Goal: Task Accomplishment & Management: Manage account settings

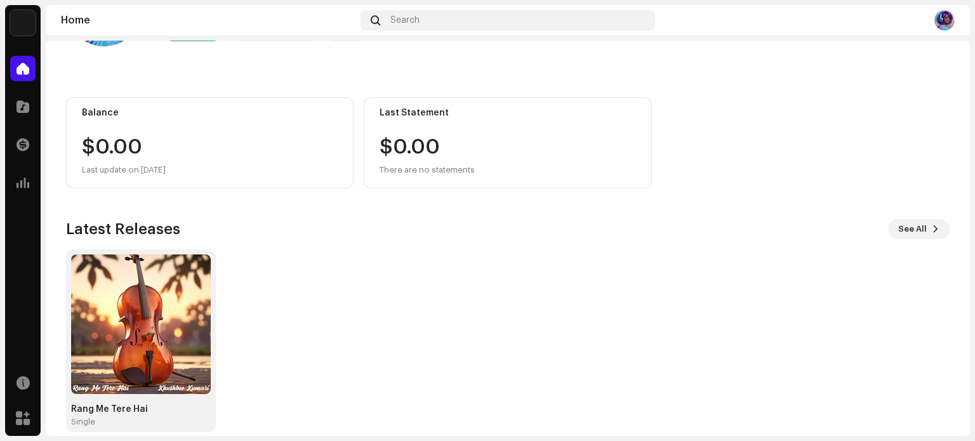
scroll to position [107, 0]
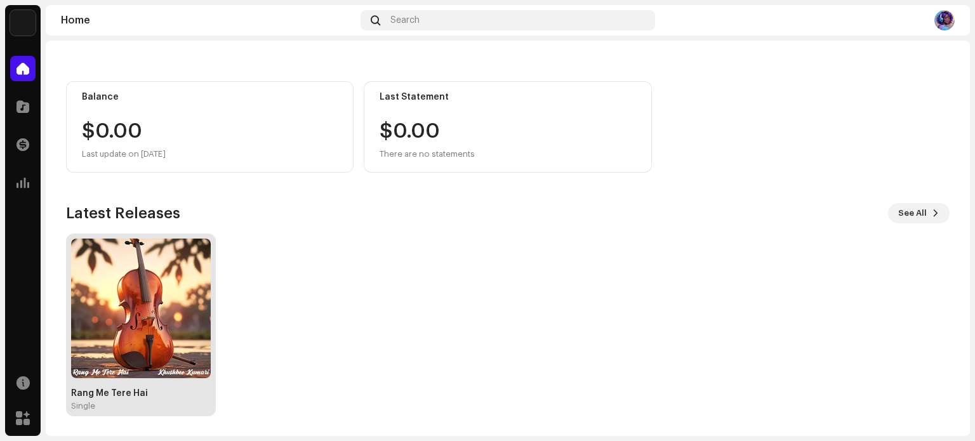
click at [156, 324] on img at bounding box center [141, 309] width 140 height 140
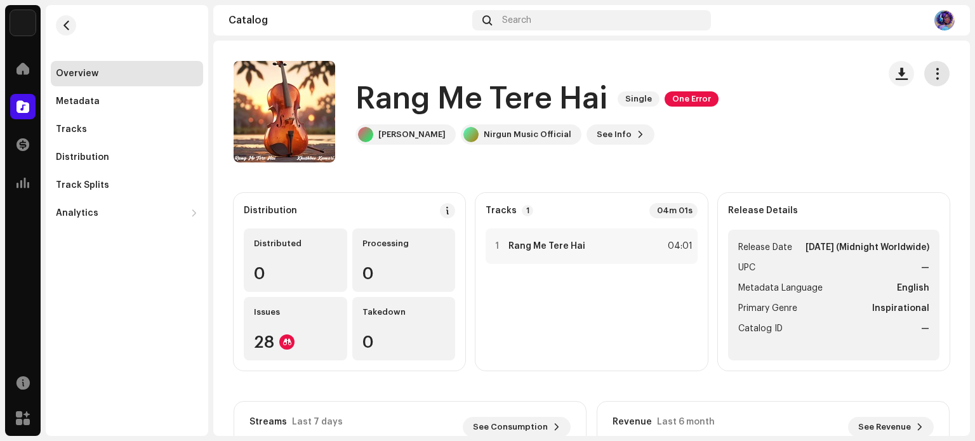
click at [932, 76] on span "button" at bounding box center [937, 74] width 12 height 10
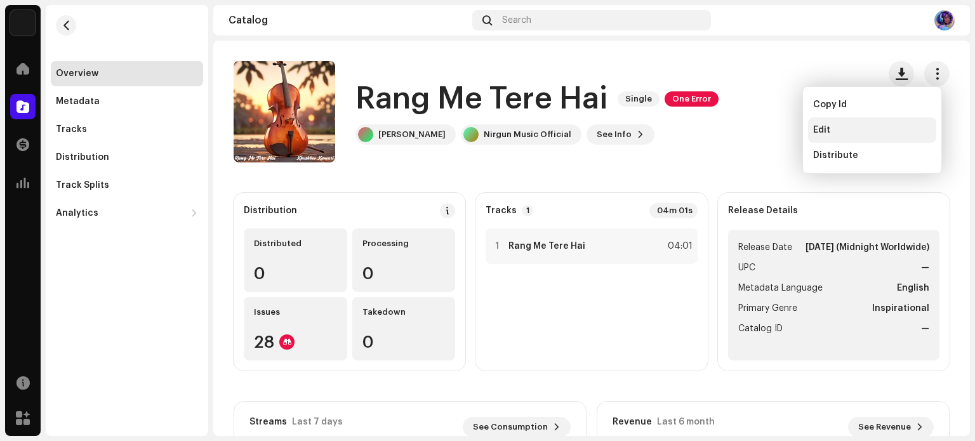
click at [832, 123] on div "Edit" at bounding box center [872, 129] width 128 height 25
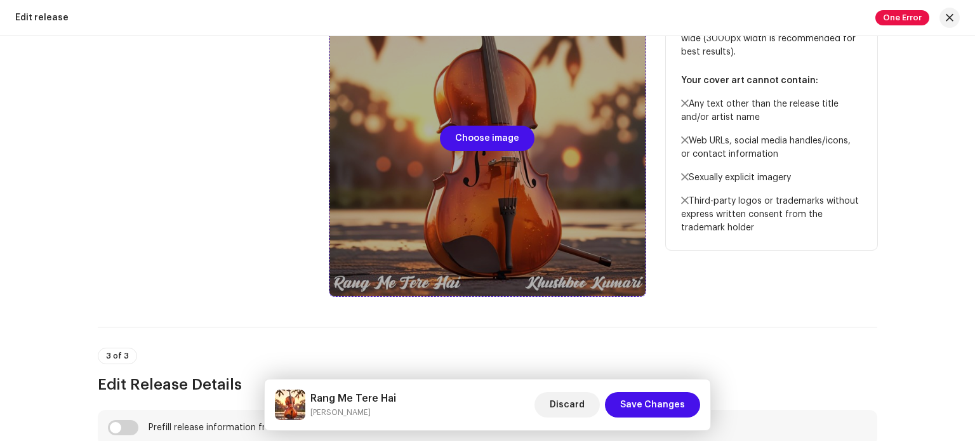
scroll to position [571, 0]
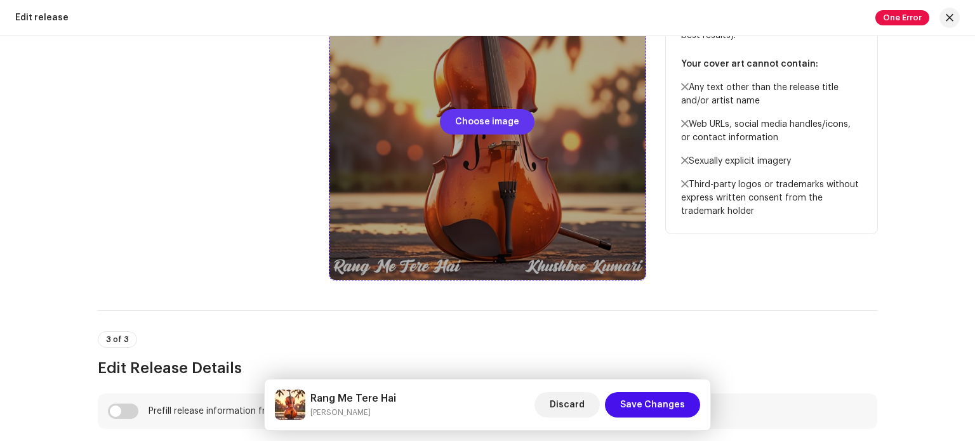
click at [495, 121] on span "Choose image" at bounding box center [487, 121] width 64 height 25
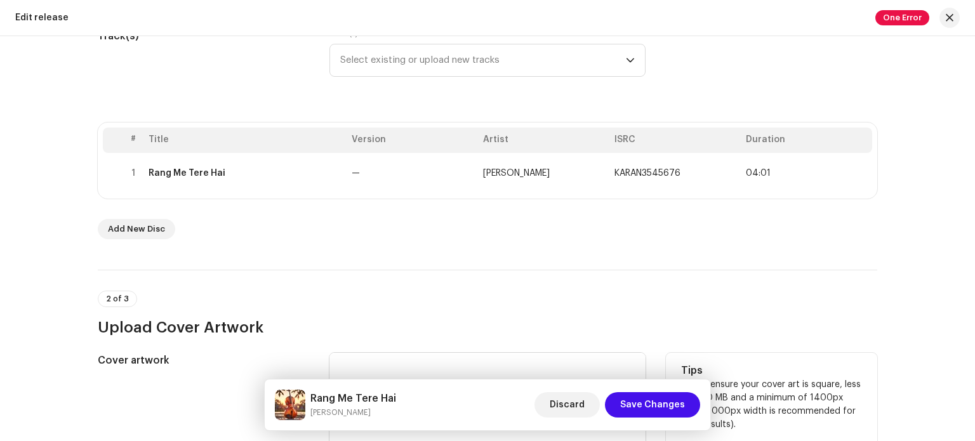
scroll to position [190, 0]
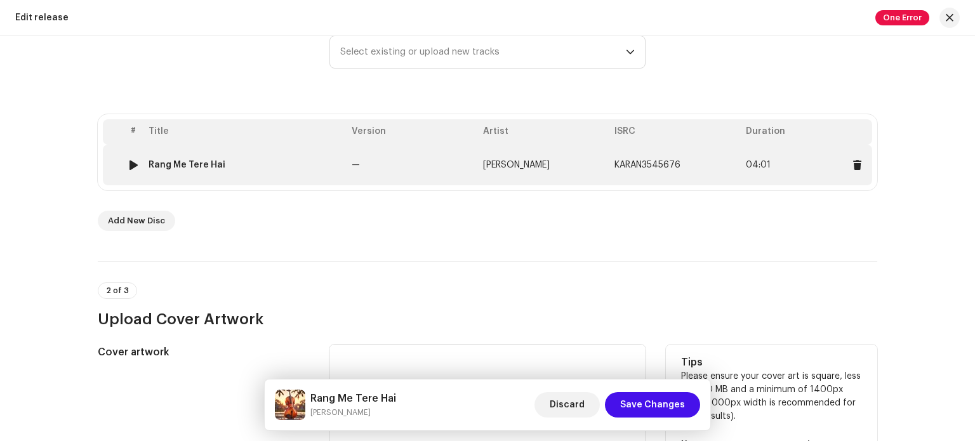
click at [524, 164] on span "[PERSON_NAME]" at bounding box center [516, 165] width 67 height 9
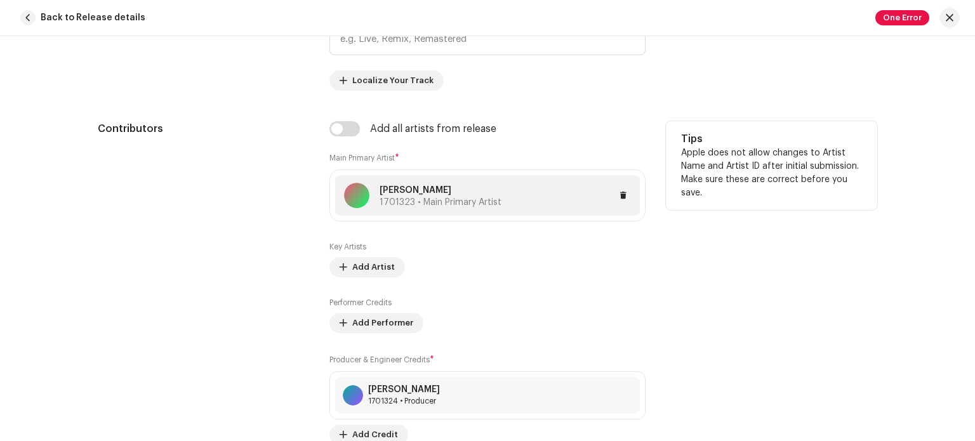
scroll to position [762, 0]
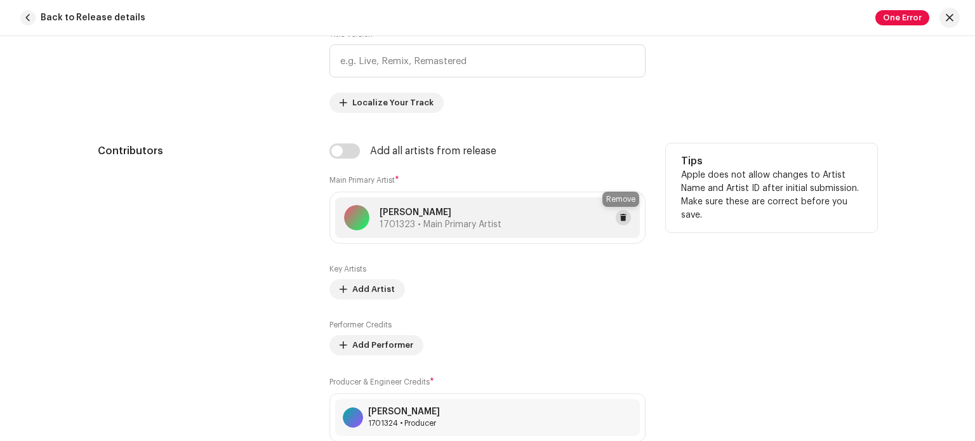
click at [620, 217] on span at bounding box center [624, 218] width 8 height 10
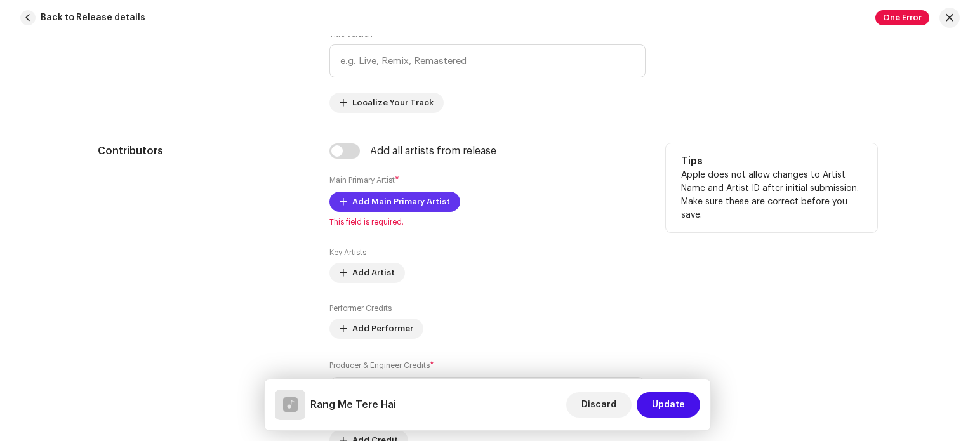
click at [386, 197] on span "Add Main Primary Artist" at bounding box center [401, 201] width 98 height 25
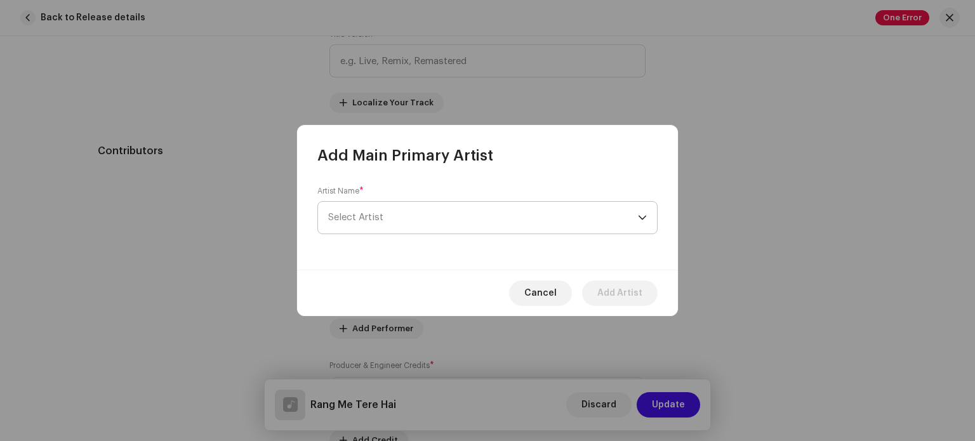
click at [389, 222] on span "Select Artist" at bounding box center [483, 218] width 310 height 32
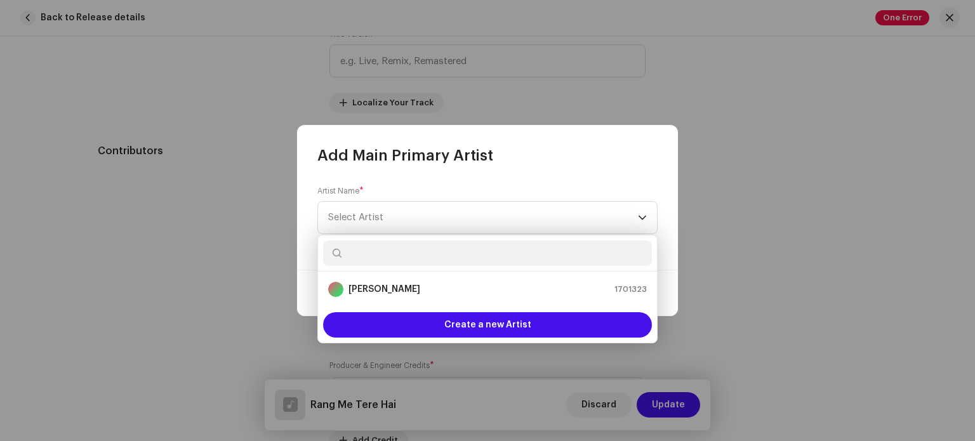
click at [397, 260] on input "text" at bounding box center [487, 253] width 329 height 25
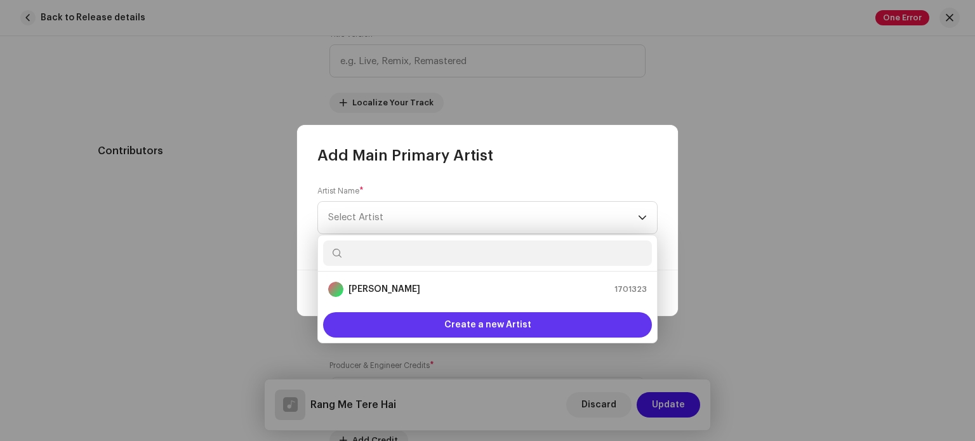
click at [503, 326] on span "Create a new Artist" at bounding box center [487, 324] width 87 height 25
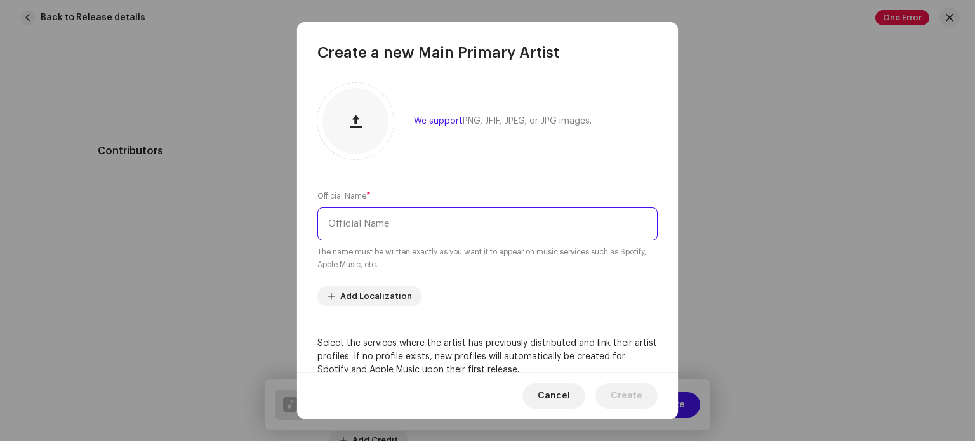
click at [460, 218] on input "text" at bounding box center [487, 224] width 340 height 33
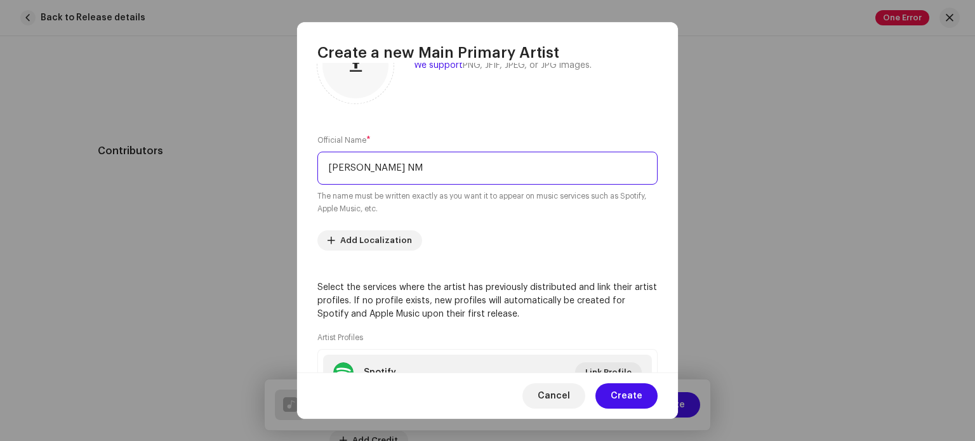
scroll to position [195, 0]
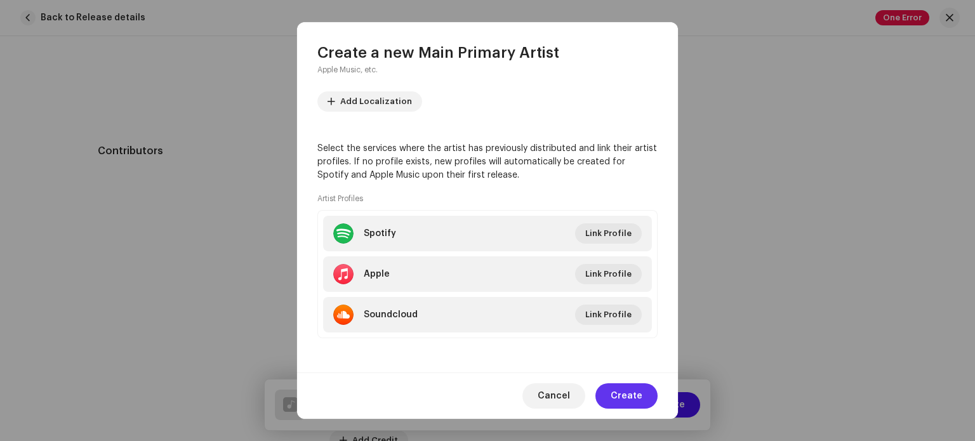
type input "Karan Kumar NM"
drag, startPoint x: 622, startPoint y: 399, endPoint x: 622, endPoint y: 386, distance: 13.3
click at [622, 399] on span "Create" at bounding box center [627, 395] width 32 height 25
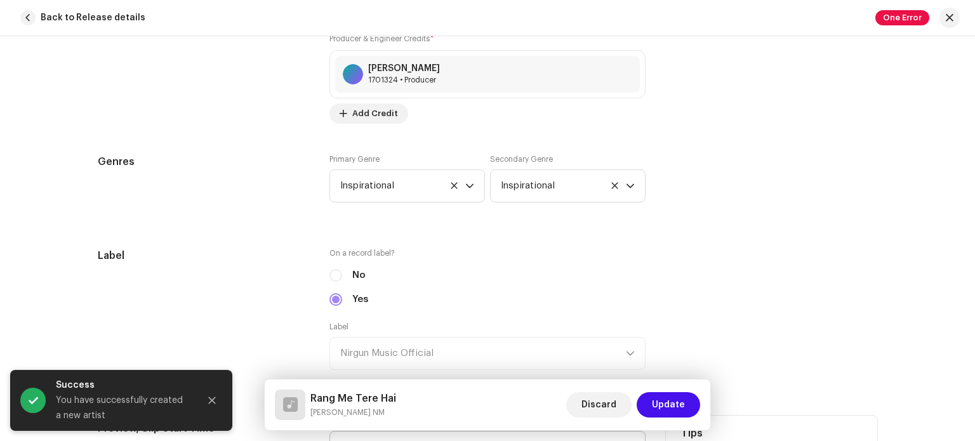
scroll to position [1270, 0]
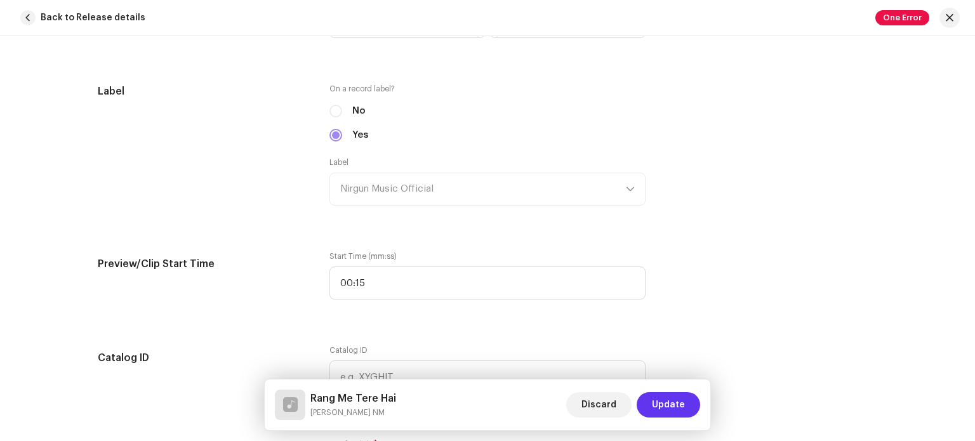
click at [681, 400] on span "Update" at bounding box center [668, 404] width 33 height 25
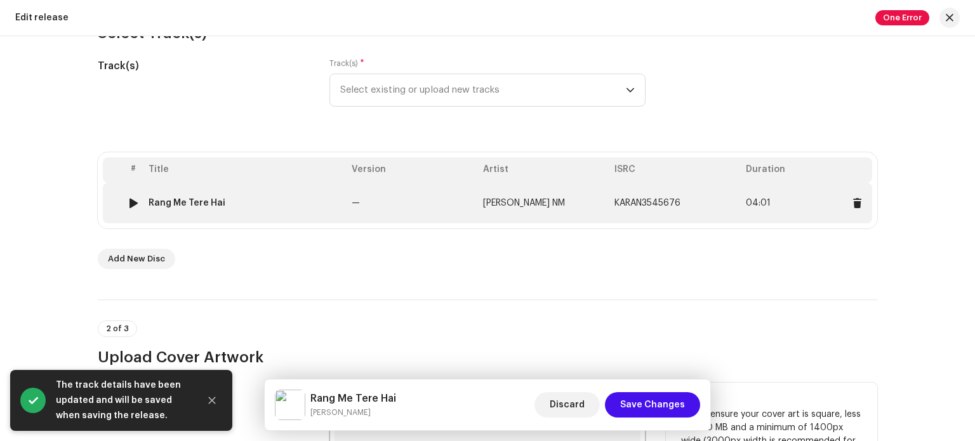
scroll to position [127, 0]
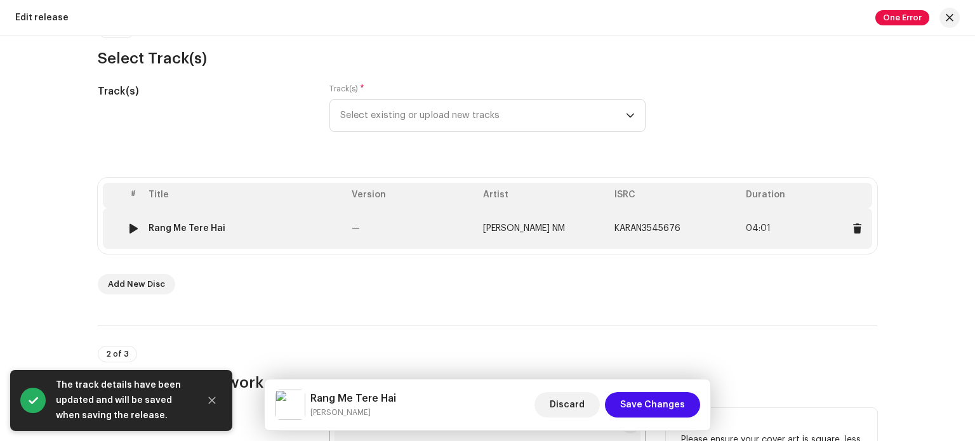
click at [522, 228] on span "Karan Kumar NM" at bounding box center [524, 228] width 82 height 9
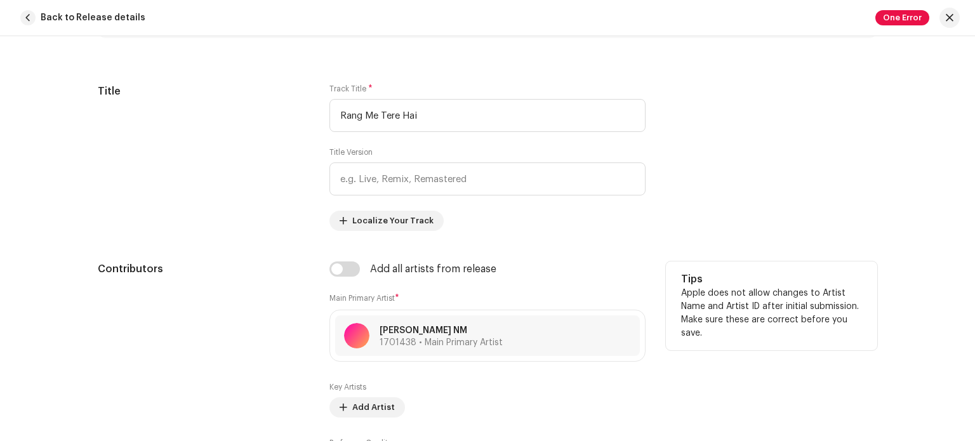
scroll to position [825, 0]
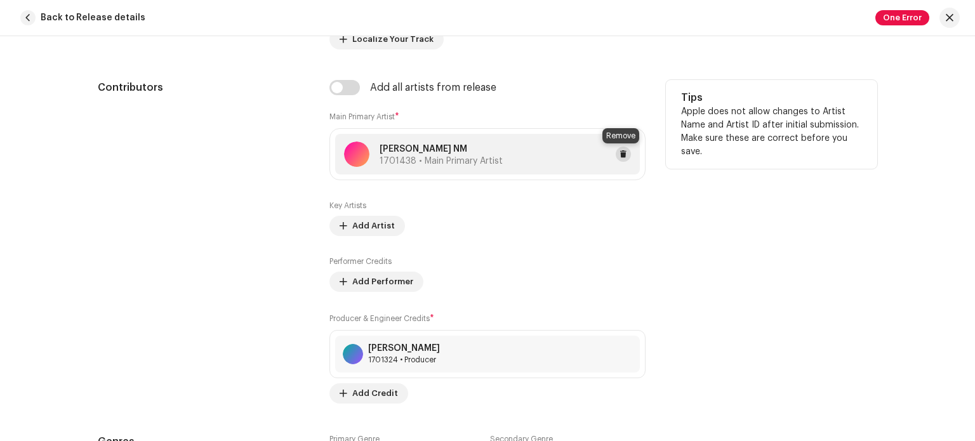
click at [622, 152] on span at bounding box center [624, 154] width 8 height 10
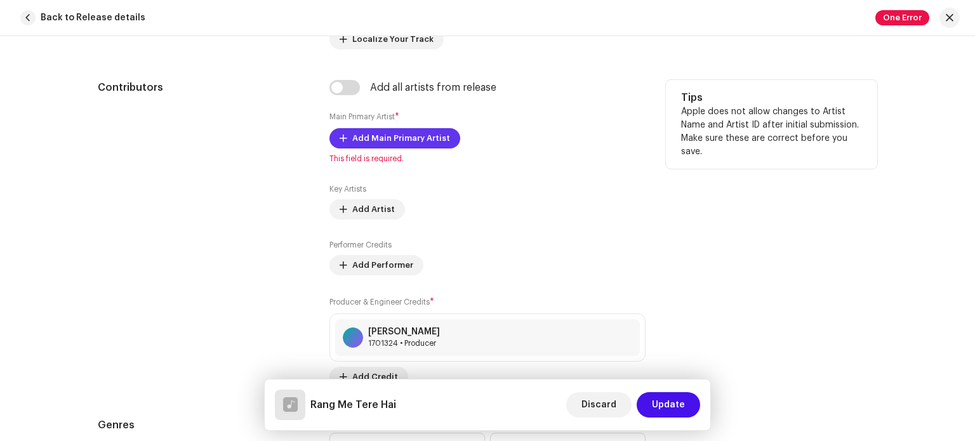
click at [399, 138] on span "Add Main Primary Artist" at bounding box center [401, 138] width 98 height 25
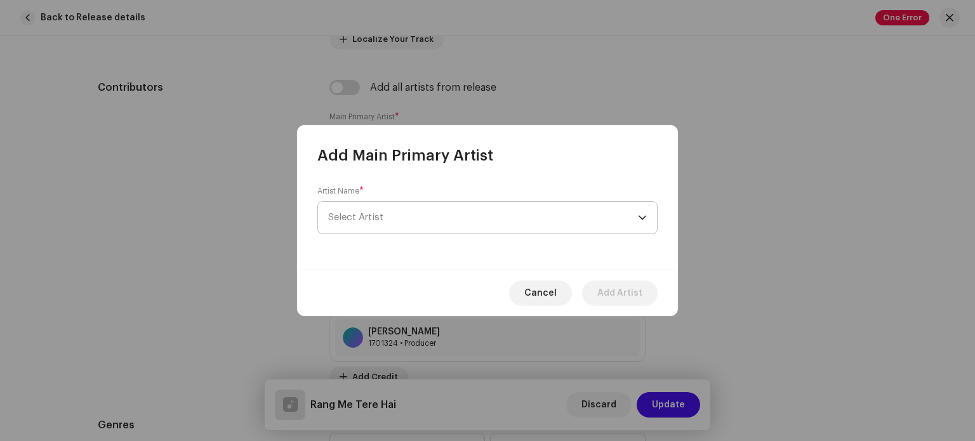
click at [448, 216] on span "Select Artist" at bounding box center [483, 218] width 310 height 32
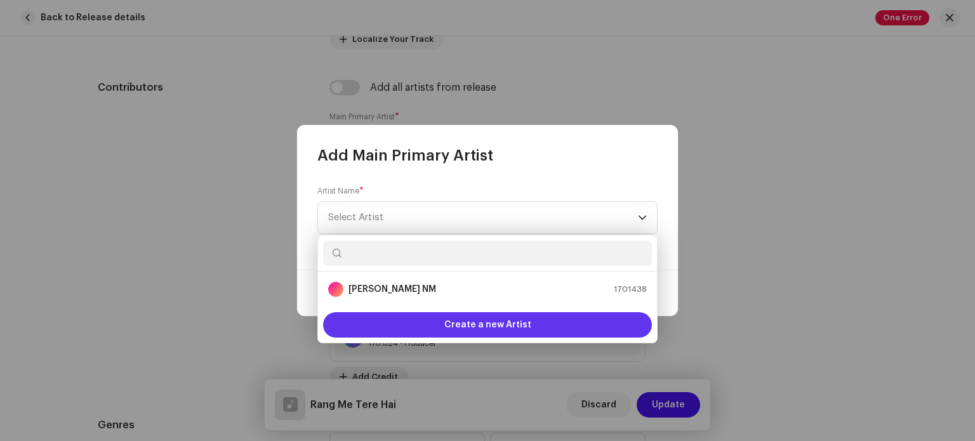
click at [466, 324] on span "Create a new Artist" at bounding box center [487, 324] width 87 height 25
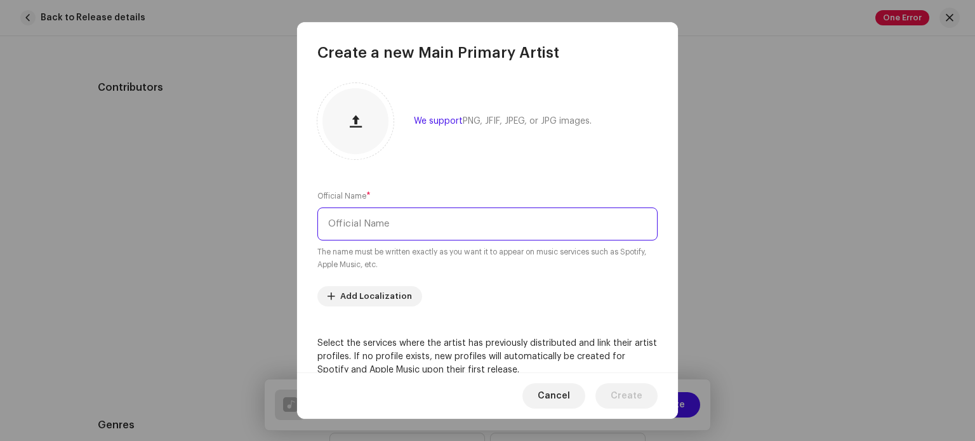
click at [432, 229] on input "text" at bounding box center [487, 224] width 340 height 33
type input "[PERSON_NAME]"
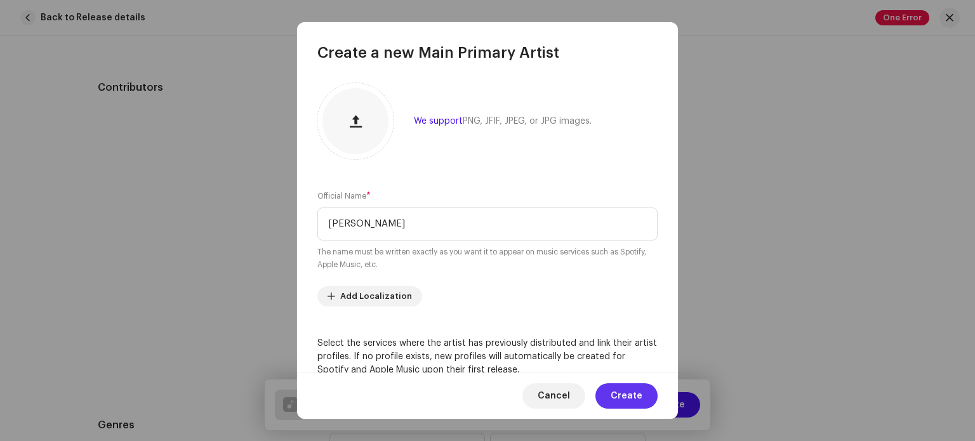
click at [630, 396] on span "Create" at bounding box center [627, 395] width 32 height 25
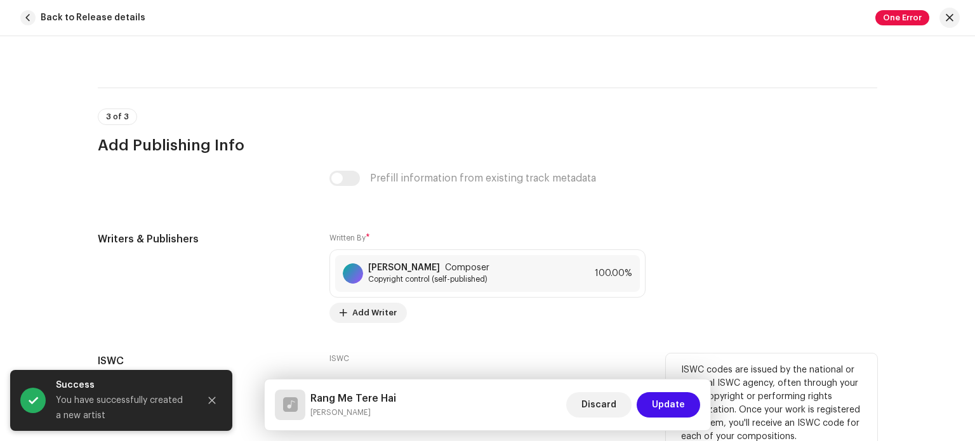
scroll to position [2482, 0]
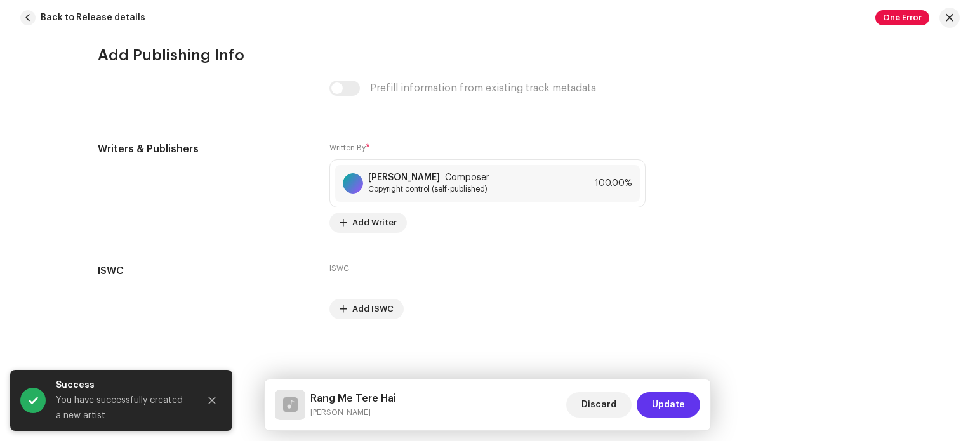
click at [672, 400] on span "Update" at bounding box center [668, 404] width 33 height 25
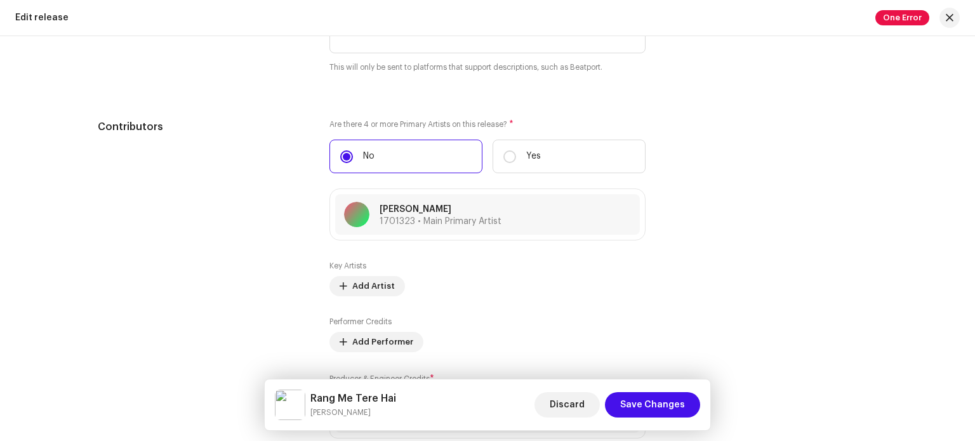
scroll to position [1460, 0]
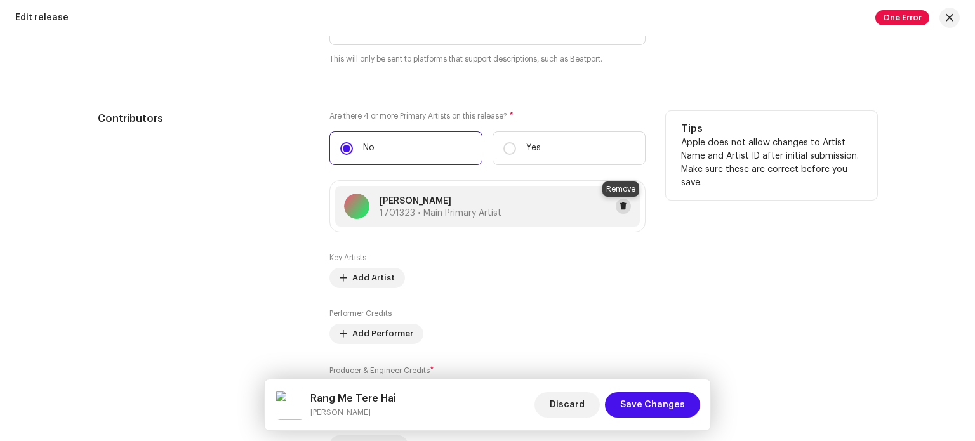
click at [620, 207] on span at bounding box center [624, 206] width 8 height 10
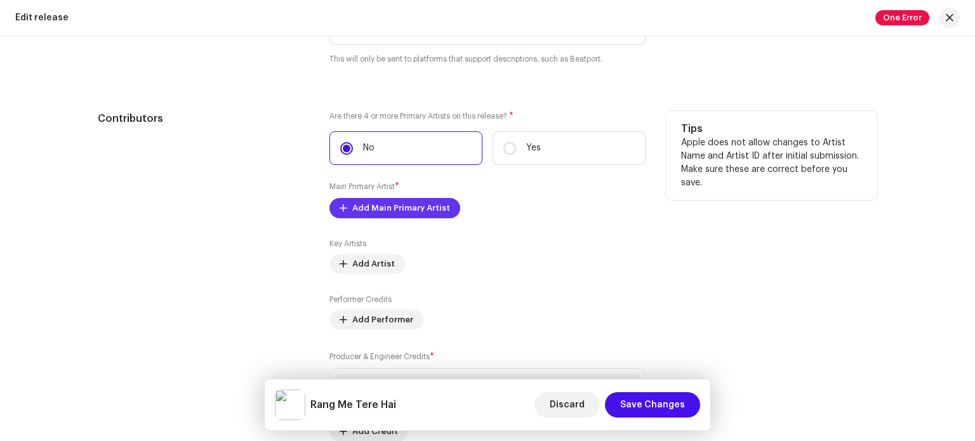
click at [400, 215] on span "Add Main Primary Artist" at bounding box center [401, 208] width 98 height 25
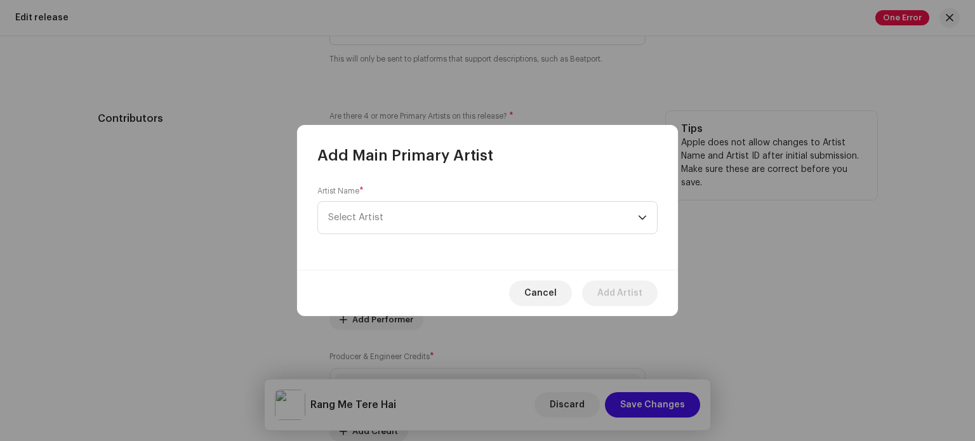
click at [400, 215] on span "Select Artist" at bounding box center [483, 218] width 310 height 32
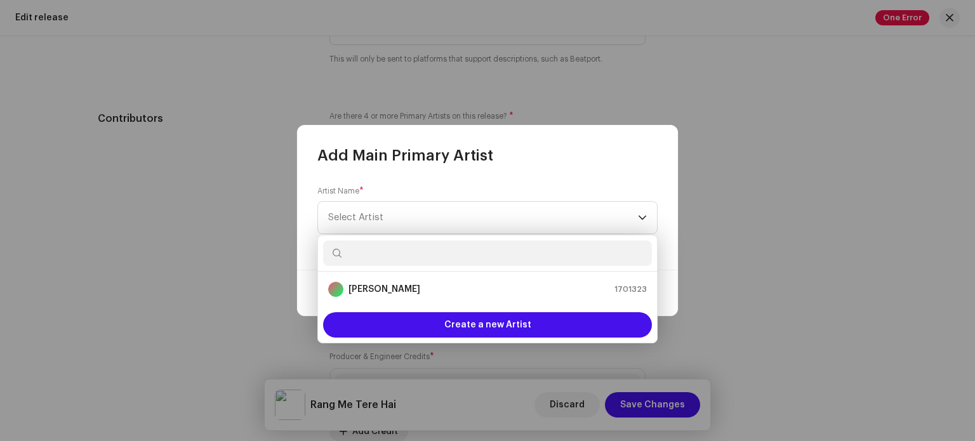
click at [413, 246] on input "text" at bounding box center [487, 253] width 329 height 25
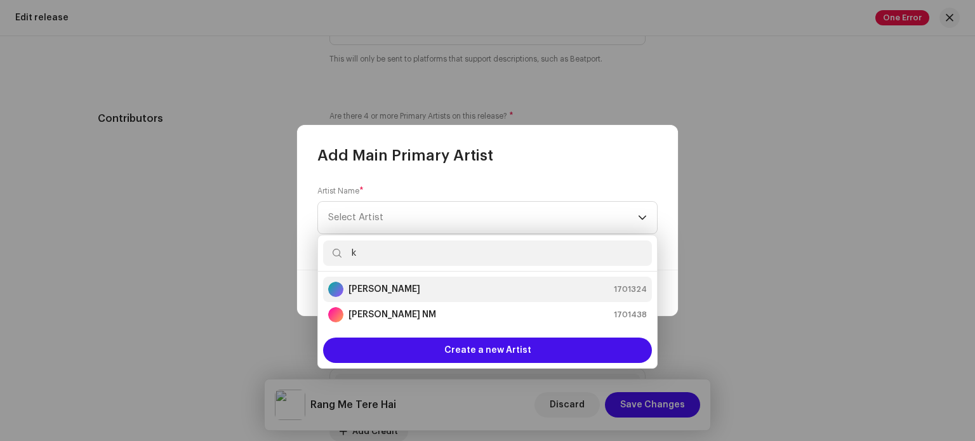
type input "k"
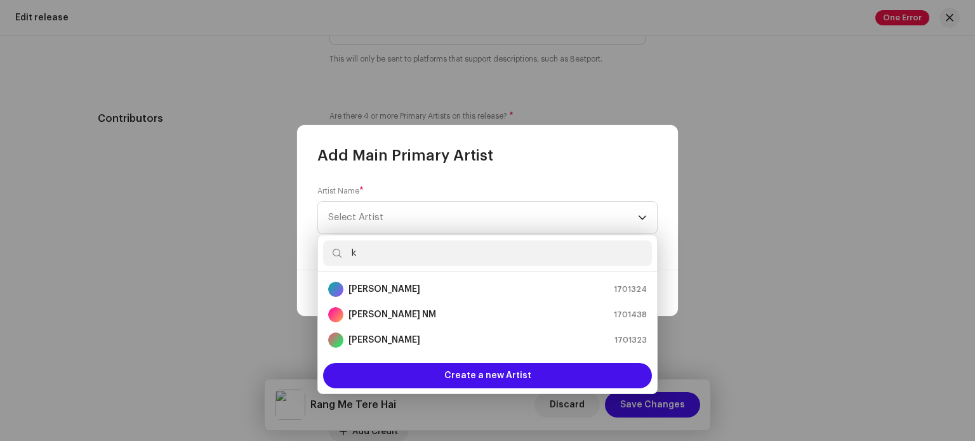
click at [386, 291] on strong "[PERSON_NAME]" at bounding box center [385, 289] width 72 height 13
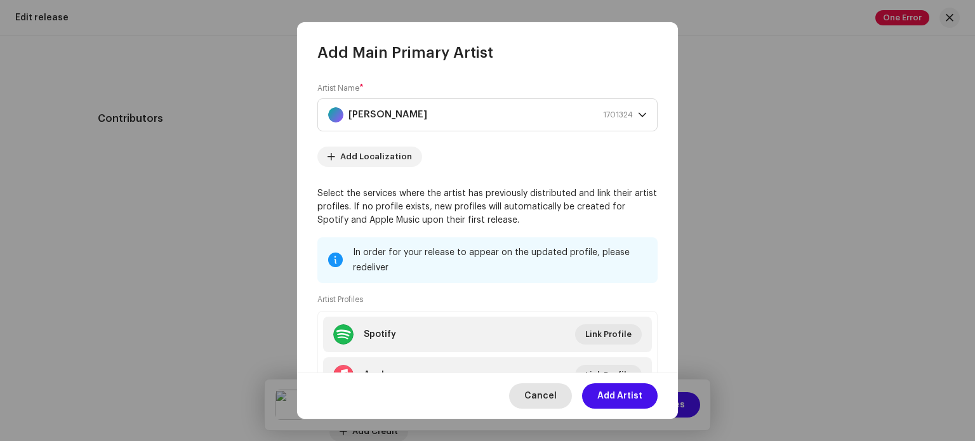
click at [546, 401] on span "Cancel" at bounding box center [540, 395] width 32 height 25
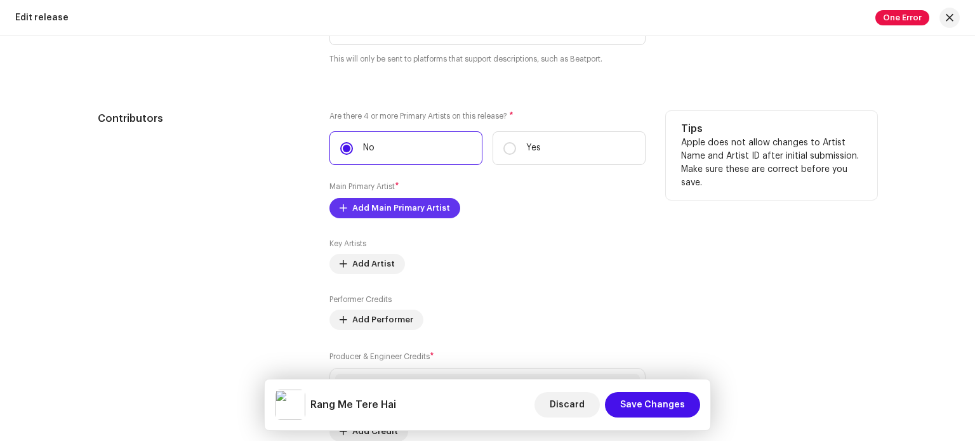
click at [404, 218] on span "Add Main Primary Artist" at bounding box center [401, 208] width 98 height 25
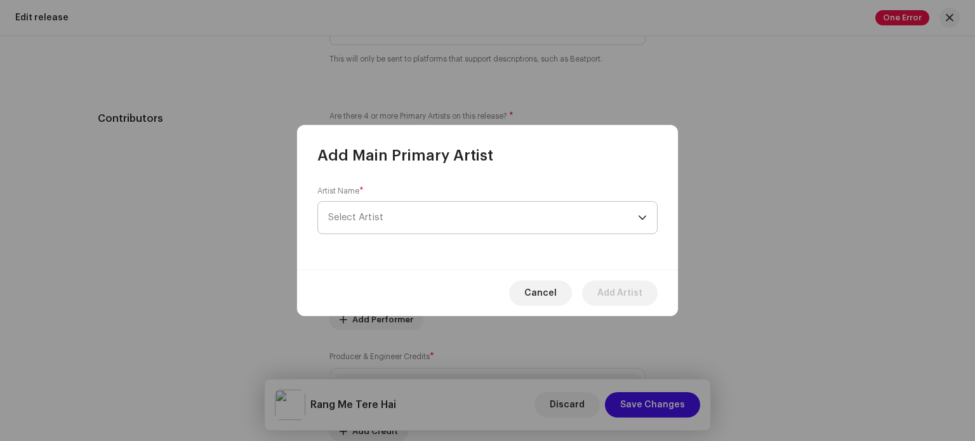
click at [406, 222] on span "Select Artist" at bounding box center [483, 218] width 310 height 32
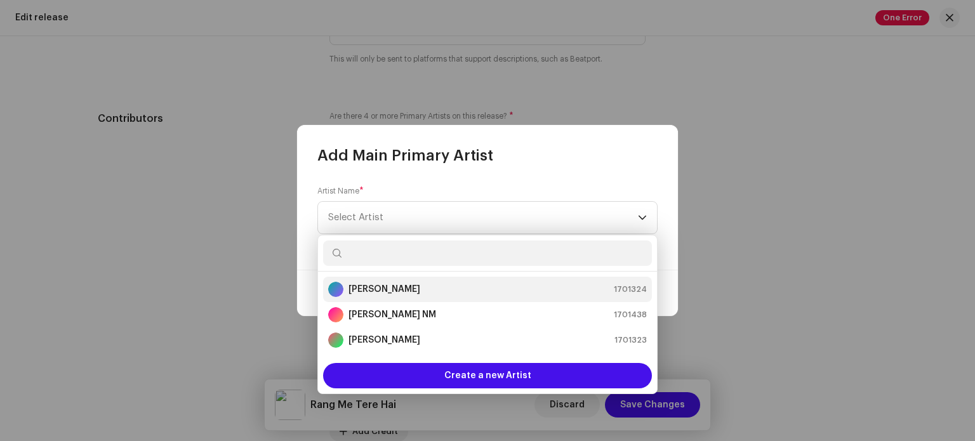
click at [404, 291] on div "Karan Kumar 1701324" at bounding box center [487, 289] width 319 height 15
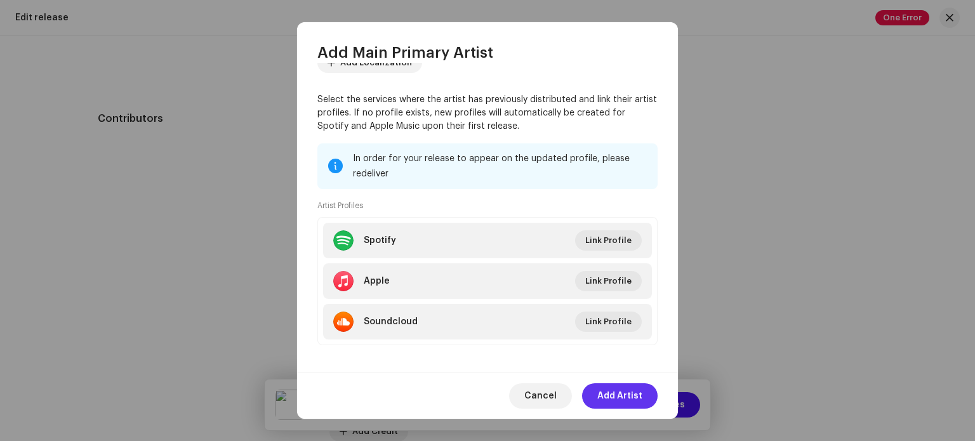
scroll to position [102, 0]
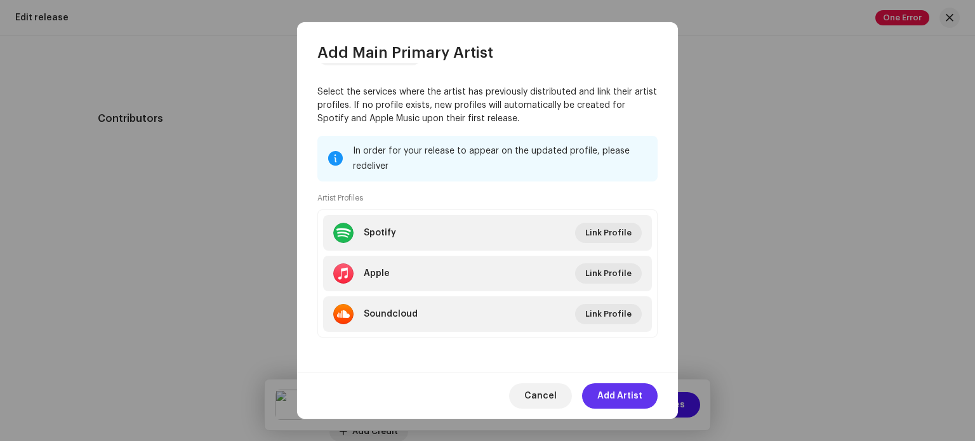
click at [632, 399] on span "Add Artist" at bounding box center [619, 395] width 45 height 25
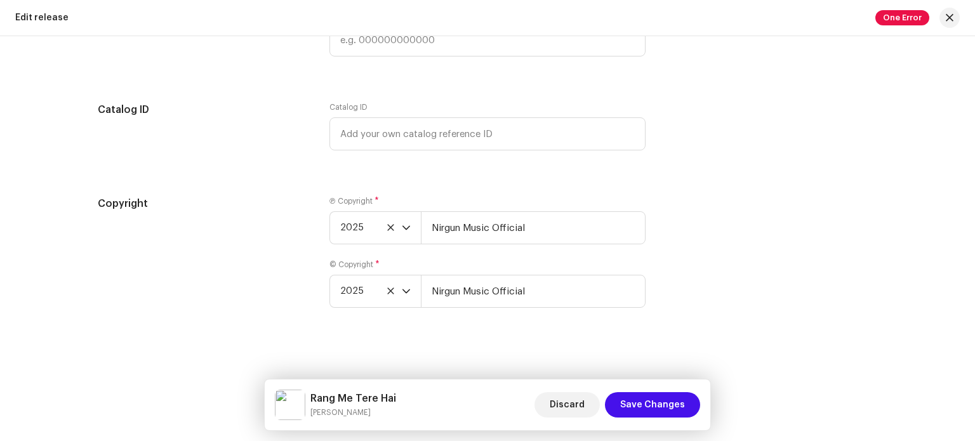
scroll to position [2367, 0]
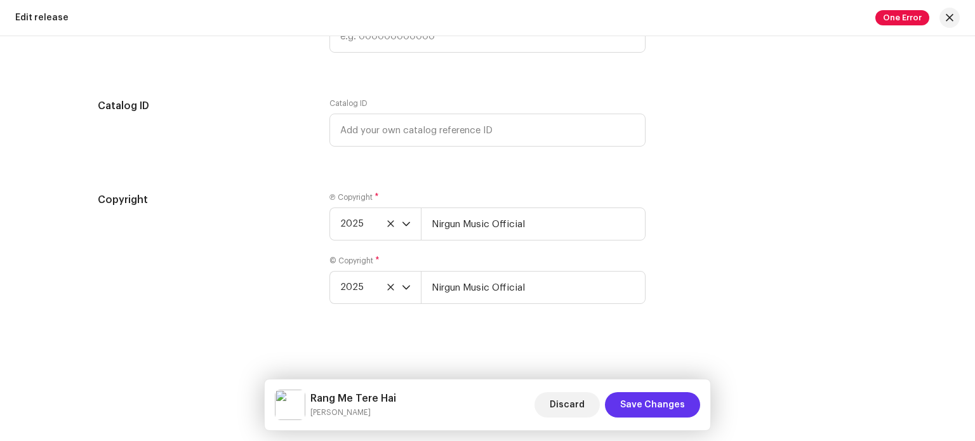
click at [668, 411] on span "Save Changes" at bounding box center [652, 404] width 65 height 25
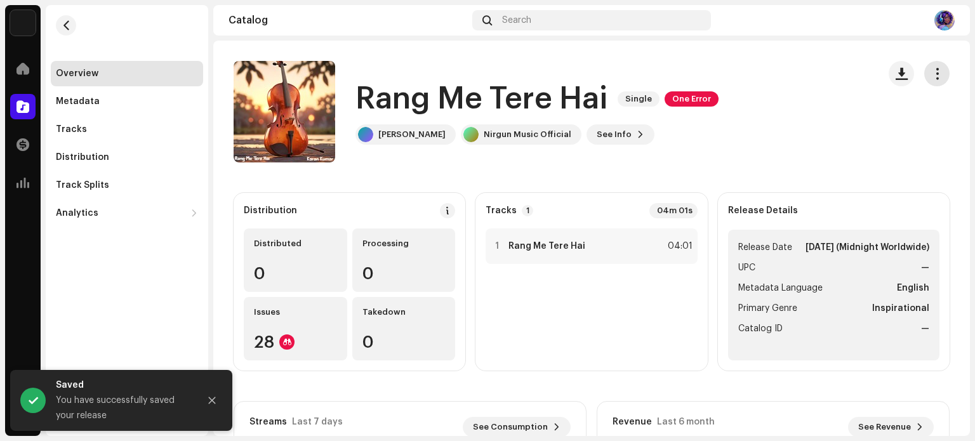
click at [931, 72] on span "button" at bounding box center [937, 74] width 12 height 10
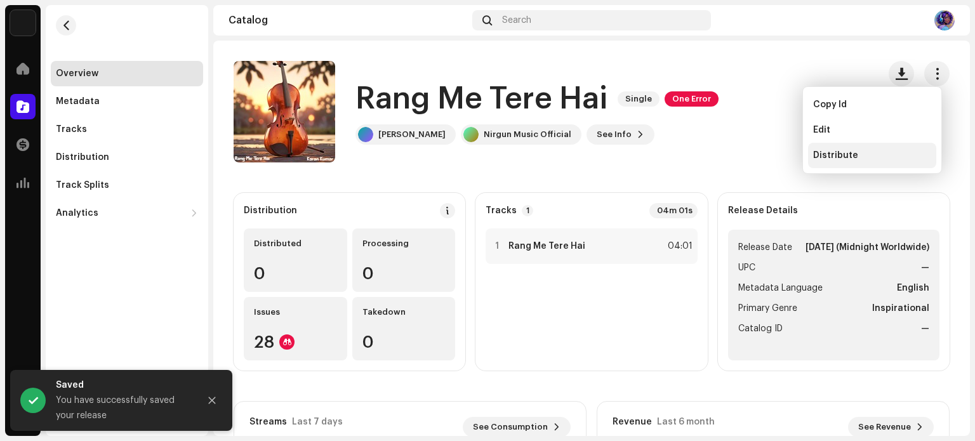
click at [864, 151] on div "Distribute" at bounding box center [872, 155] width 118 height 10
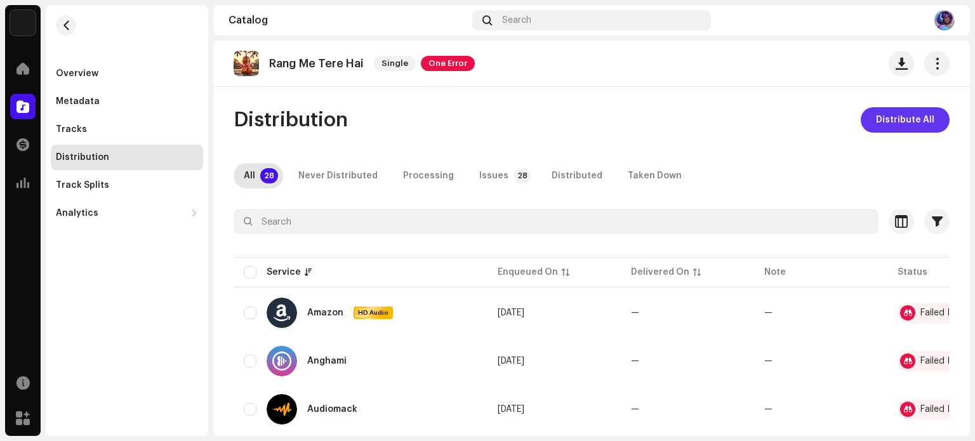
click at [896, 120] on span "Distribute All" at bounding box center [905, 119] width 58 height 25
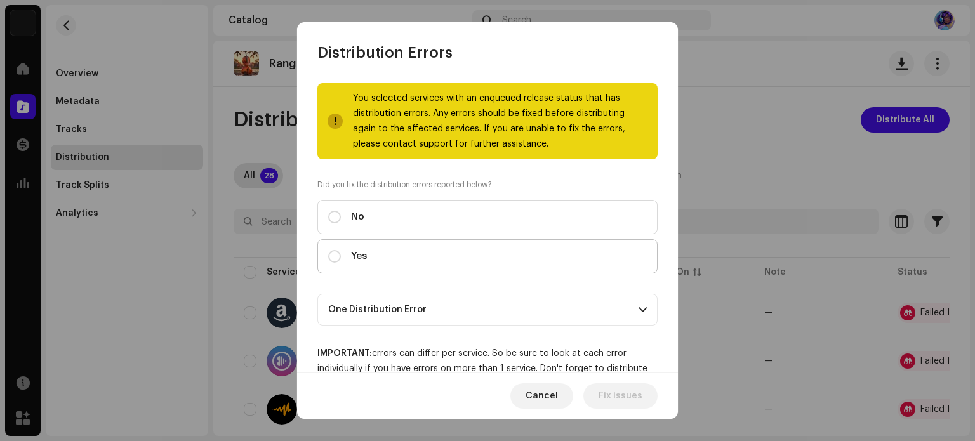
click at [352, 257] on span "Yes" at bounding box center [359, 257] width 16 height 14
click at [341, 257] on input "Yes" at bounding box center [334, 256] width 13 height 13
radio input "true"
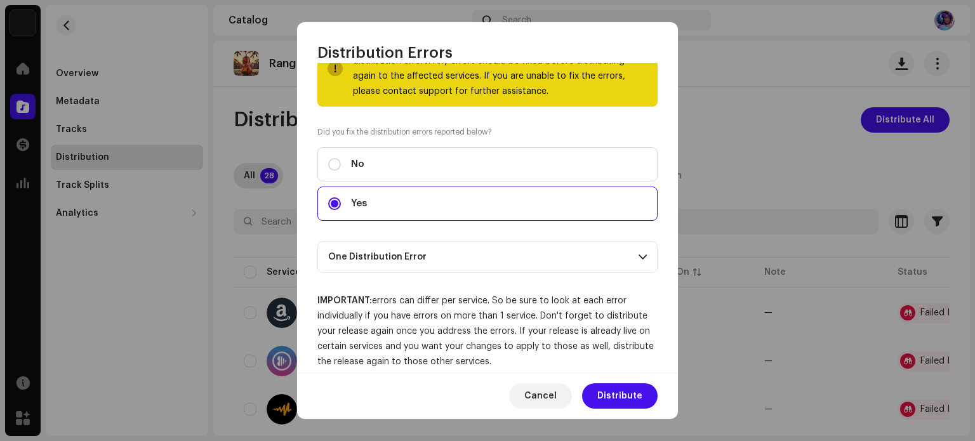
scroll to position [68, 0]
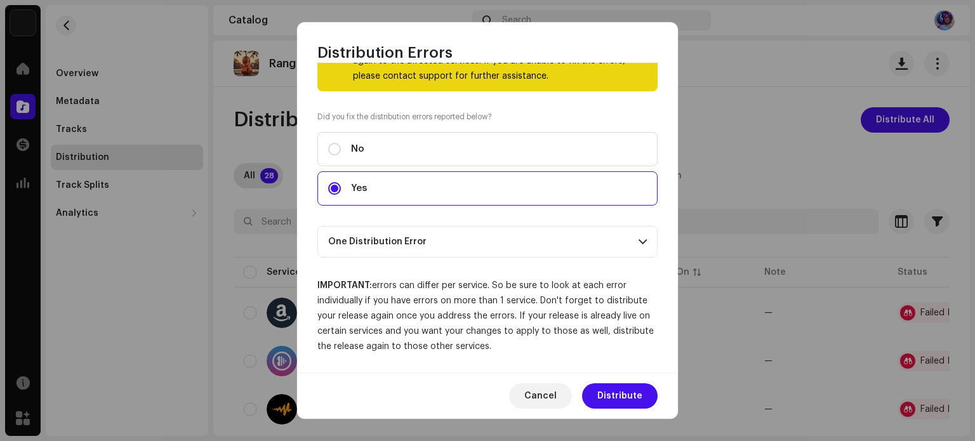
click at [632, 236] on p-accordion-header "One Distribution Error" at bounding box center [487, 242] width 340 height 32
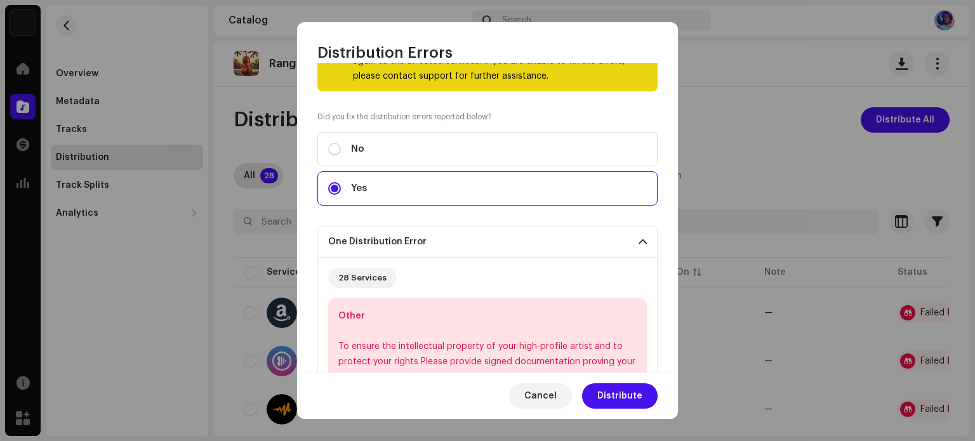
click at [632, 236] on p-accordion-header "One Distribution Error" at bounding box center [487, 242] width 340 height 32
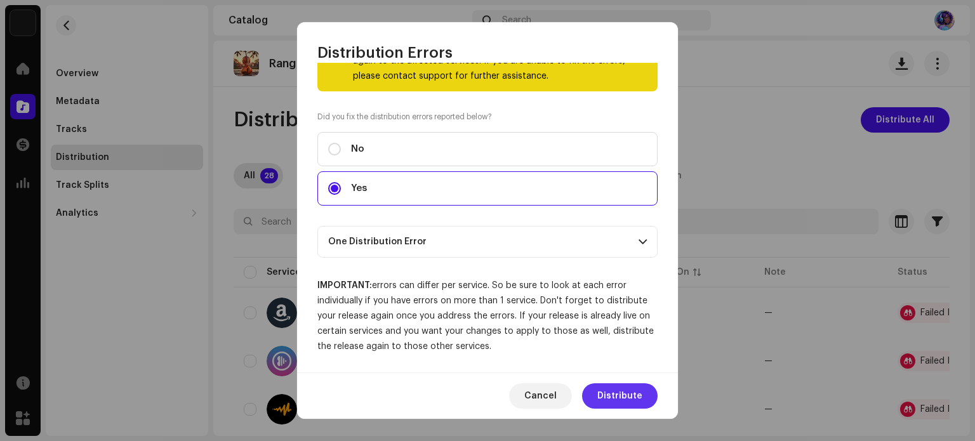
click at [631, 394] on span "Distribute" at bounding box center [619, 395] width 45 height 25
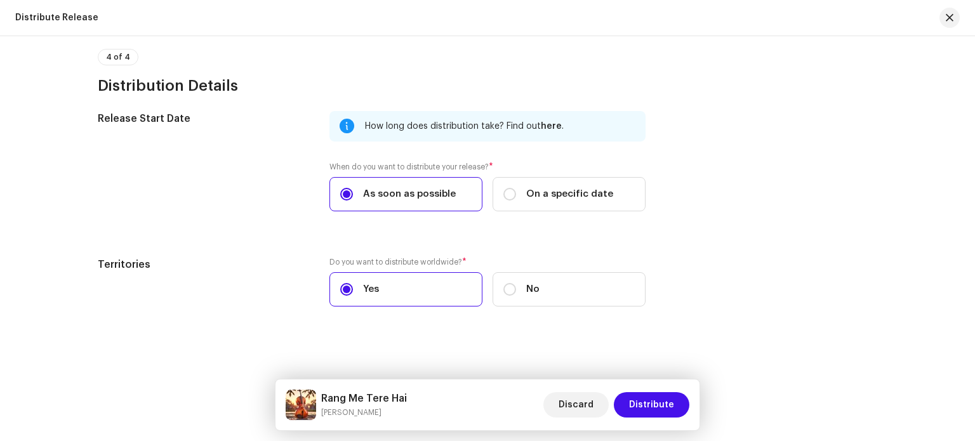
scroll to position [2033, 0]
click at [670, 398] on span "Distribute" at bounding box center [651, 404] width 45 height 25
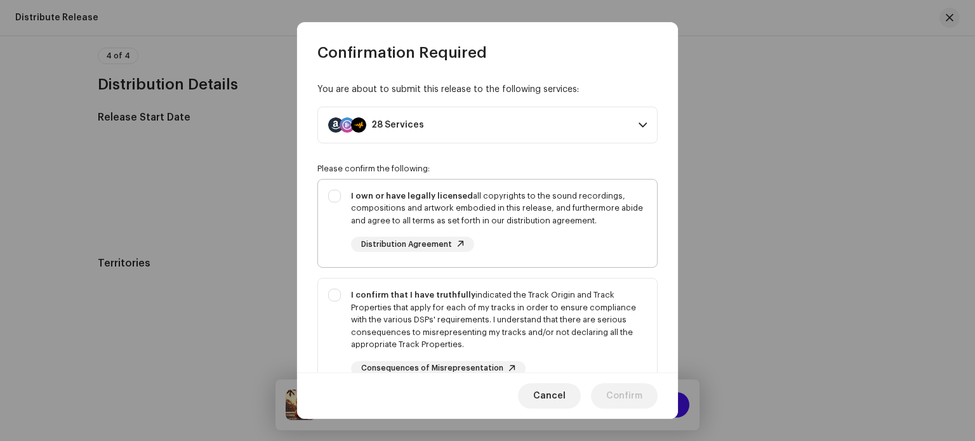
click at [336, 196] on div "I own or have legally licensed all copyrights to the sound recordings, composit…" at bounding box center [487, 221] width 339 height 83
checkbox input "true"
click at [337, 286] on div "I confirm that I have truthfully indicated the Track Origin and Track Propertie…" at bounding box center [487, 333] width 339 height 108
checkbox input "true"
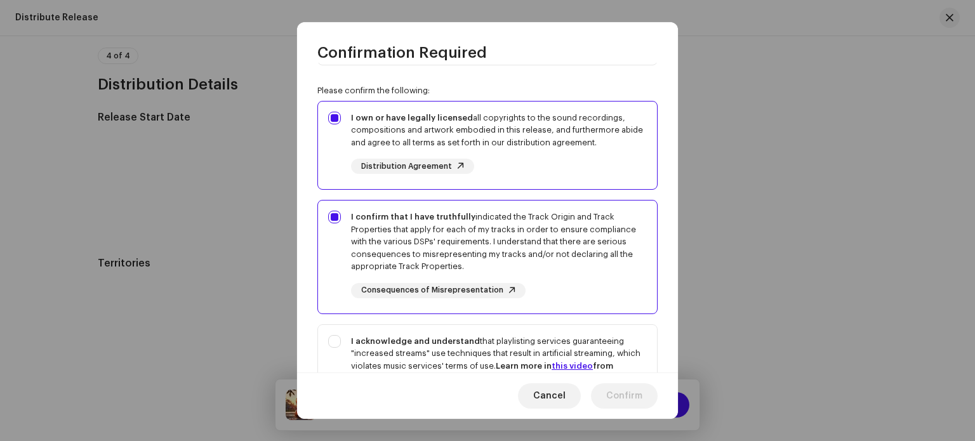
scroll to position [236, 0]
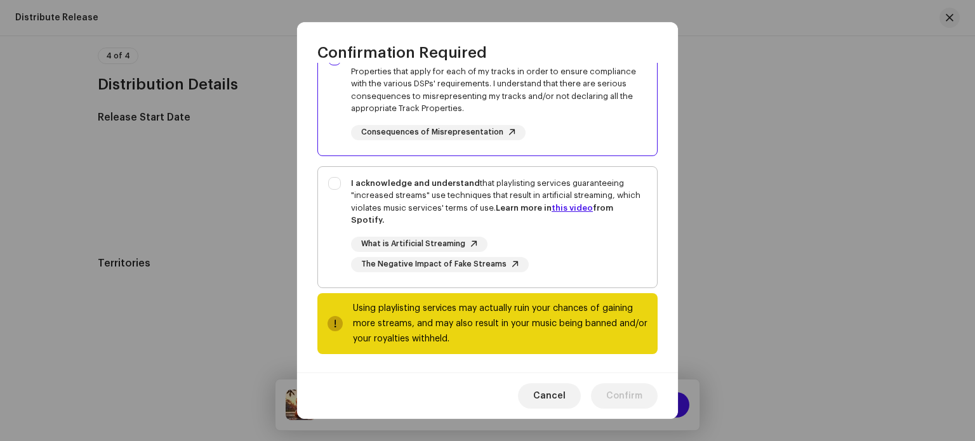
click at [335, 178] on div "I acknowledge and understand that playlisting services guaranteeing "increased …" at bounding box center [487, 225] width 339 height 116
checkbox input "true"
click at [630, 397] on span "Confirm" at bounding box center [624, 395] width 36 height 25
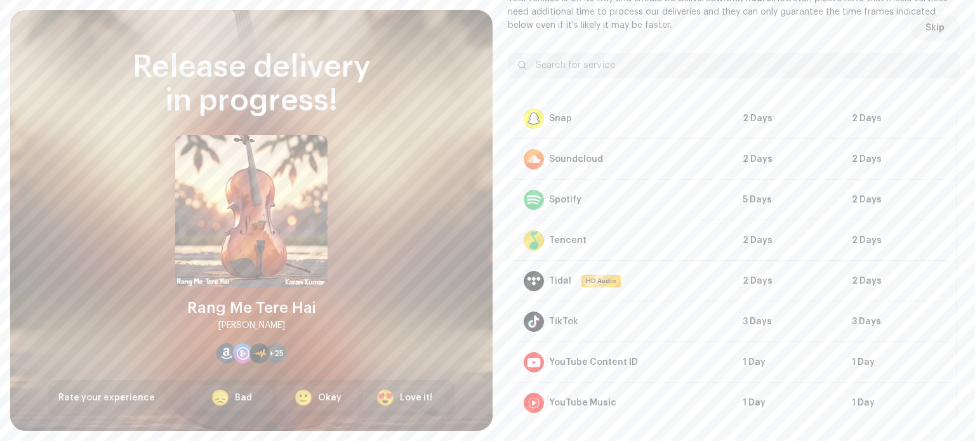
scroll to position [43, 0]
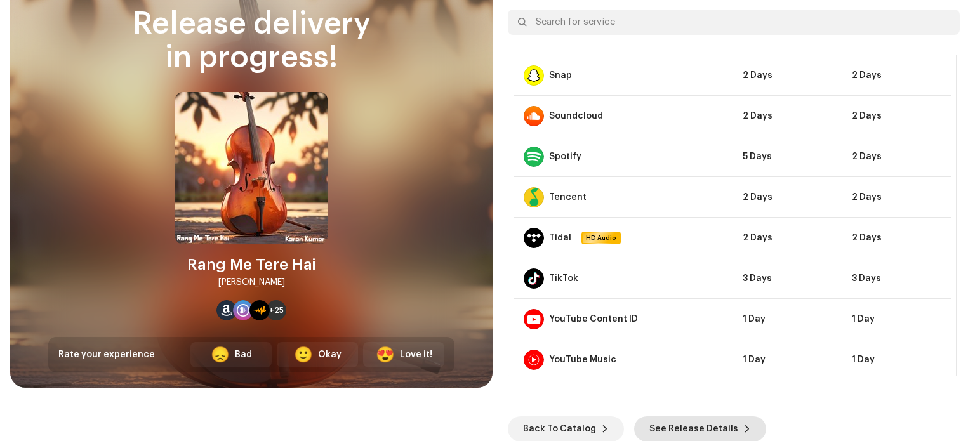
click at [695, 429] on span "See Release Details" at bounding box center [693, 428] width 89 height 25
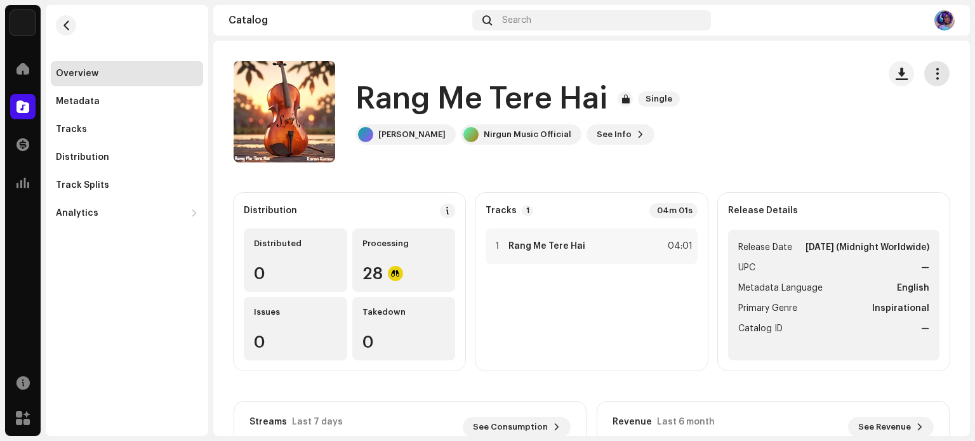
click at [931, 75] on span "button" at bounding box center [937, 74] width 12 height 10
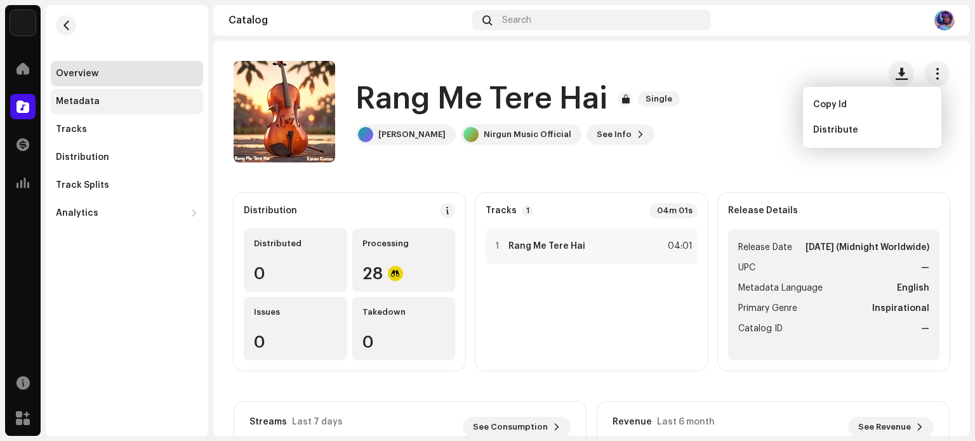
click at [86, 101] on div "Metadata" at bounding box center [78, 101] width 44 height 10
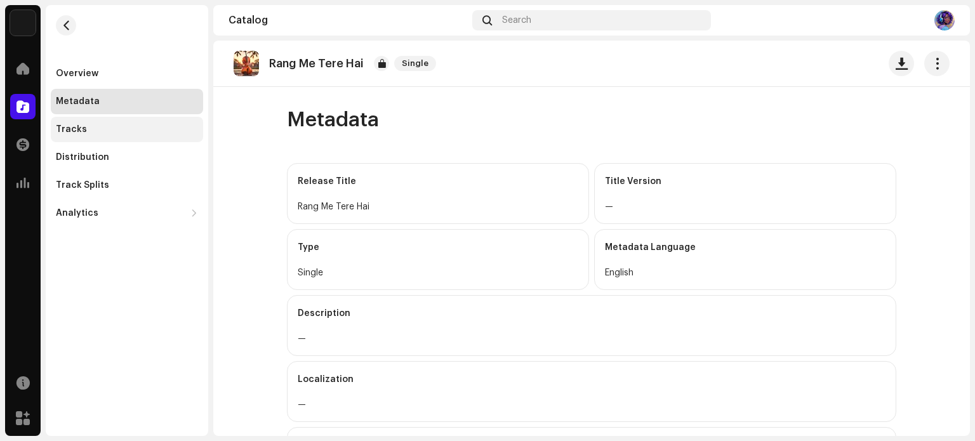
click at [127, 127] on div "Tracks" at bounding box center [127, 129] width 142 height 10
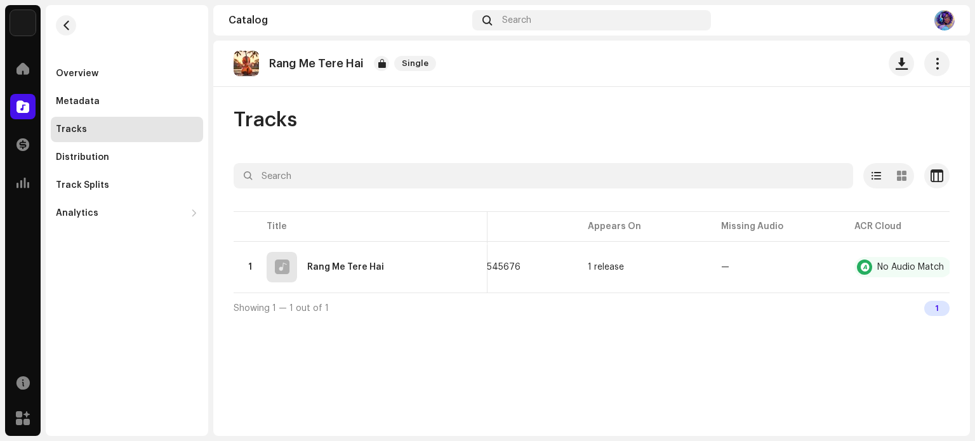
scroll to position [0, 338]
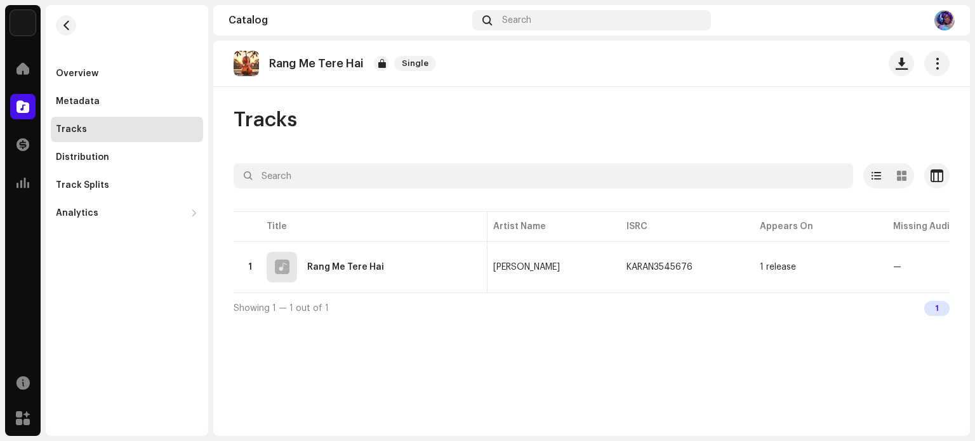
scroll to position [0, 338]
click at [78, 60] on re-m-nav-back at bounding box center [66, 33] width 30 height 56
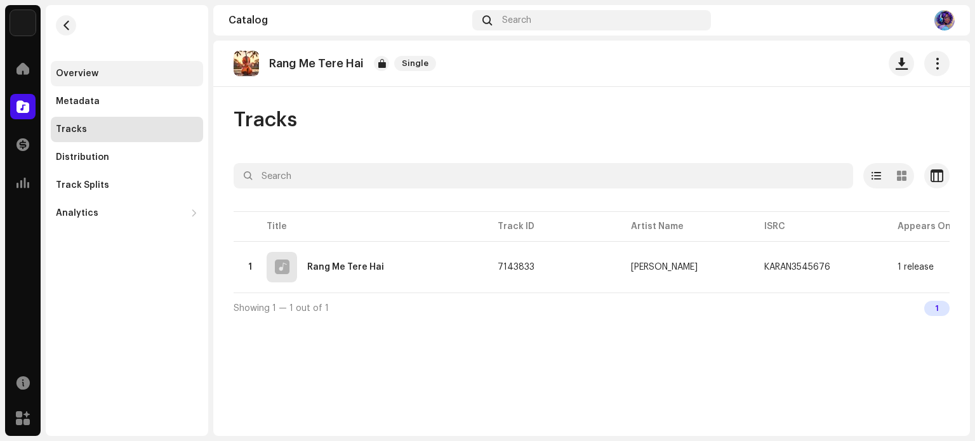
click at [76, 74] on div "Overview" at bounding box center [77, 74] width 43 height 10
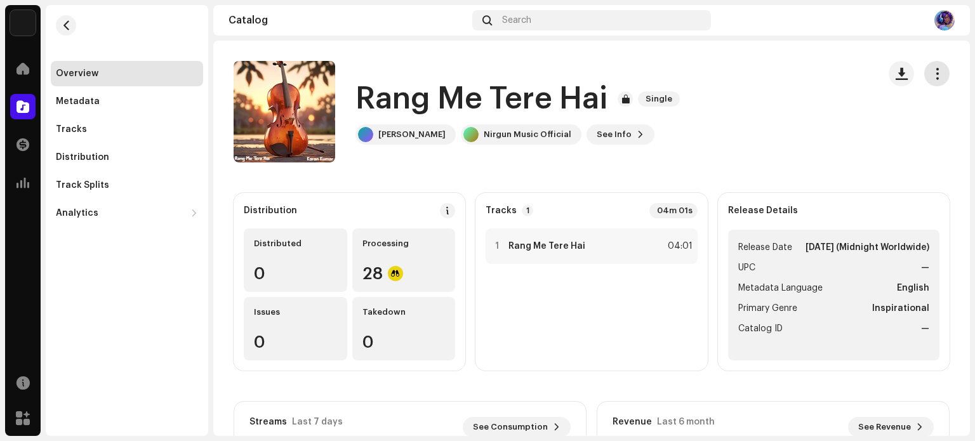
click at [935, 71] on button "button" at bounding box center [936, 73] width 25 height 25
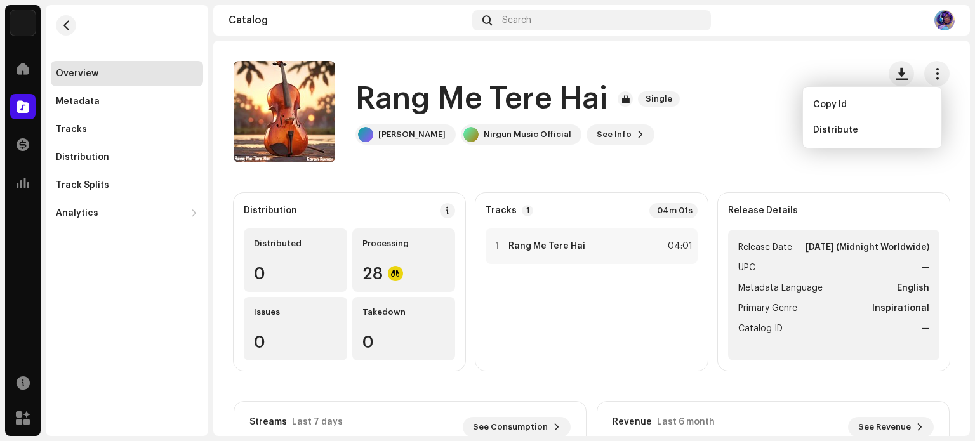
click at [738, 143] on div "Rang Me Tere Hai Single Karan Kumar Nirgun Music Official See Info" at bounding box center [551, 112] width 635 height 102
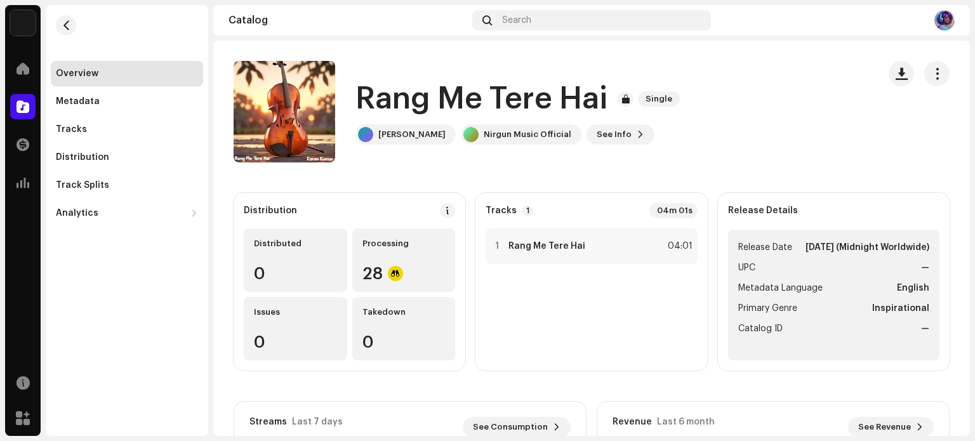
click at [880, 316] on strong "Inspirational" at bounding box center [900, 308] width 57 height 15
click at [834, 316] on li "Primary Genre Inspirational" at bounding box center [833, 308] width 191 height 15
click at [601, 134] on span "See Info" at bounding box center [614, 134] width 35 height 25
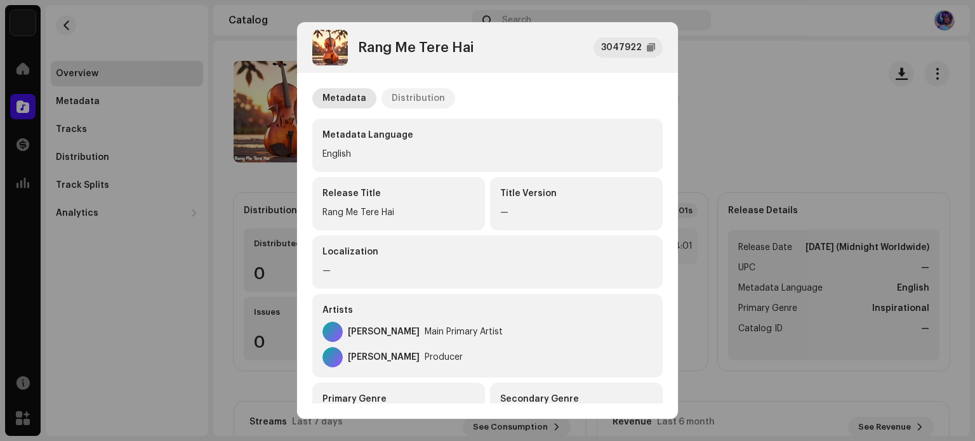
click at [422, 97] on div "Distribution" at bounding box center [418, 98] width 53 height 20
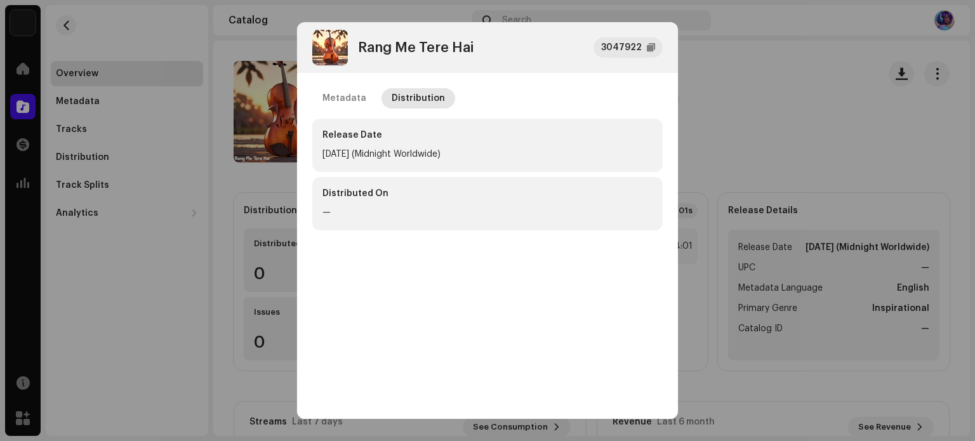
click at [376, 194] on div "Distributed On" at bounding box center [488, 196] width 330 height 18
click at [344, 100] on div "Metadata" at bounding box center [345, 98] width 44 height 20
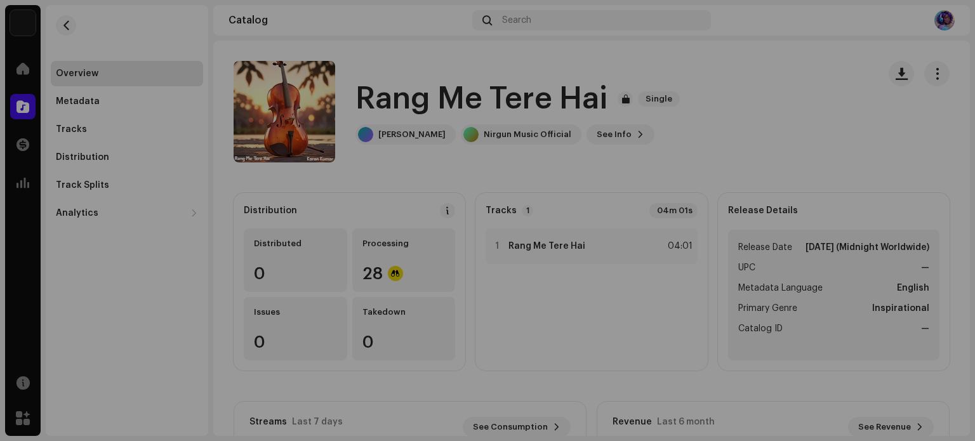
click at [729, 96] on div "Rang Me Tere Hai 3047922 Metadata Distribution Metadata Language English Releas…" at bounding box center [487, 220] width 975 height 441
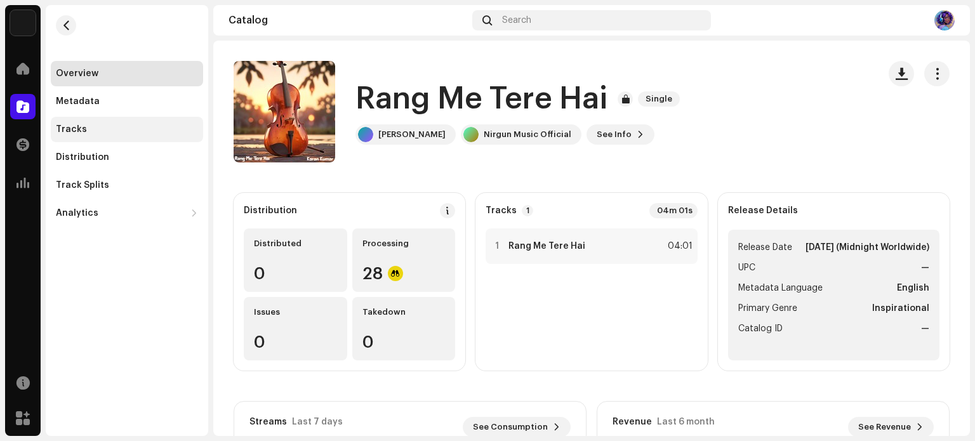
click at [99, 117] on div "Tracks" at bounding box center [127, 129] width 152 height 25
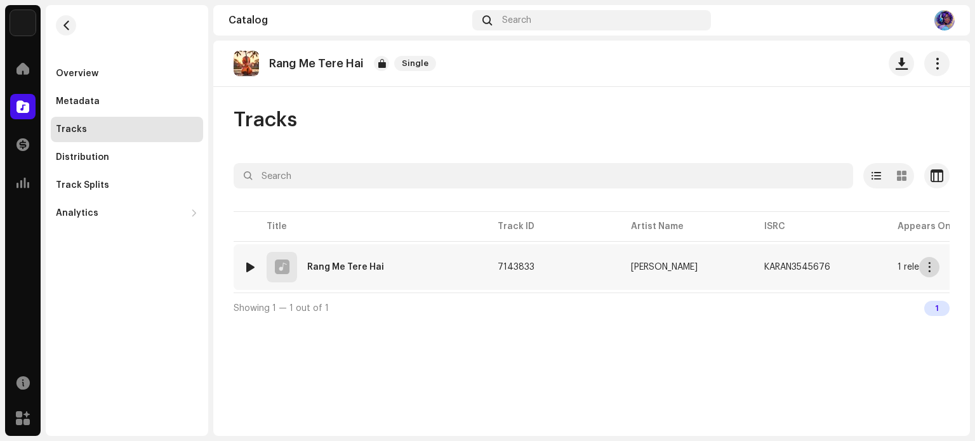
click at [929, 266] on span "button" at bounding box center [930, 267] width 10 height 10
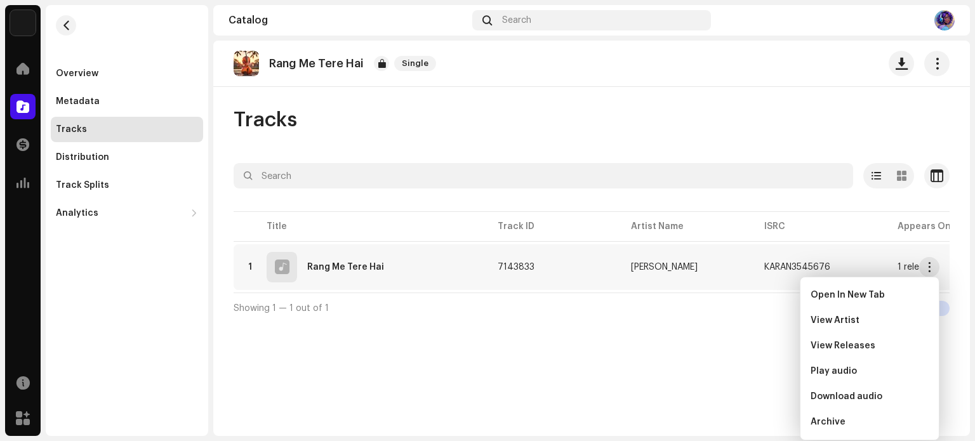
click at [736, 359] on div "Rang Me Tere Hai Single Tracks Selected 0 Options Filters Distribution status I…" at bounding box center [591, 239] width 757 height 396
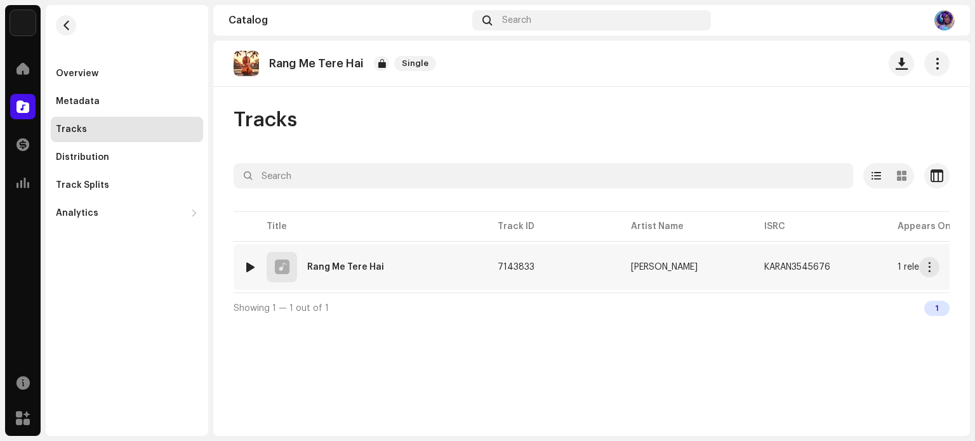
click at [505, 267] on span "7143833" at bounding box center [516, 267] width 37 height 9
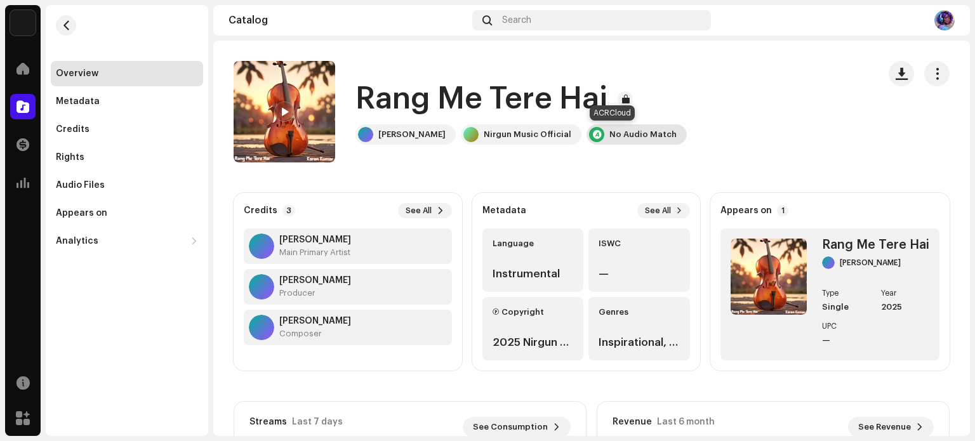
click at [614, 135] on div "No Audio Match" at bounding box center [642, 135] width 67 height 10
click at [510, 138] on div "Nirgun Music Official" at bounding box center [528, 135] width 88 height 10
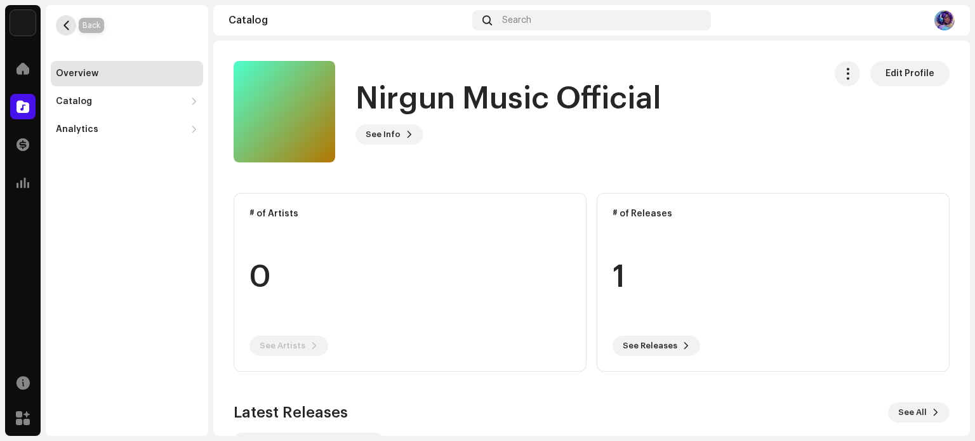
click at [59, 27] on button "button" at bounding box center [66, 25] width 20 height 20
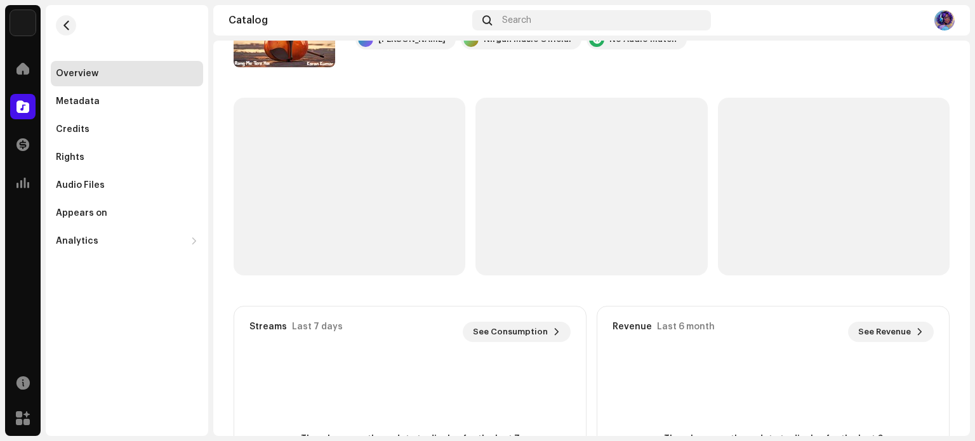
scroll to position [127, 0]
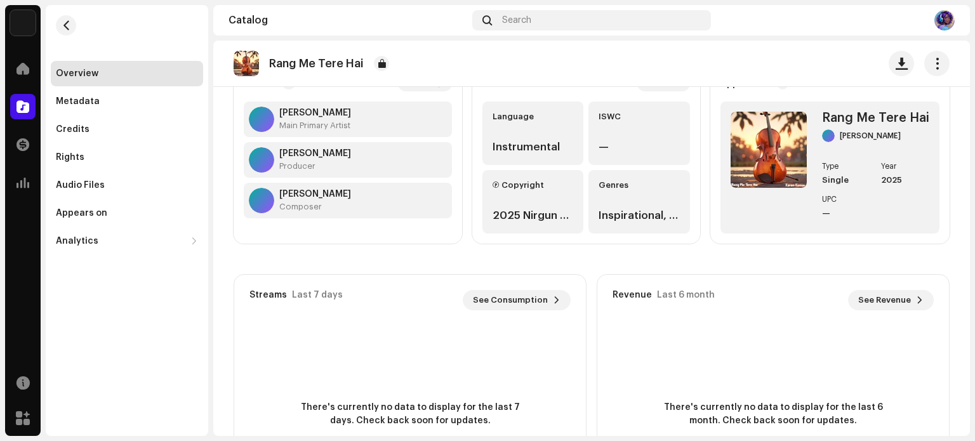
drag, startPoint x: 609, startPoint y: 204, endPoint x: 621, endPoint y: 211, distance: 13.9
click at [609, 203] on div "Genres Inspirational, Inspirational" at bounding box center [640, 201] width 102 height 63
click at [622, 211] on div "Inspirational, Inspirational" at bounding box center [639, 215] width 81 height 15
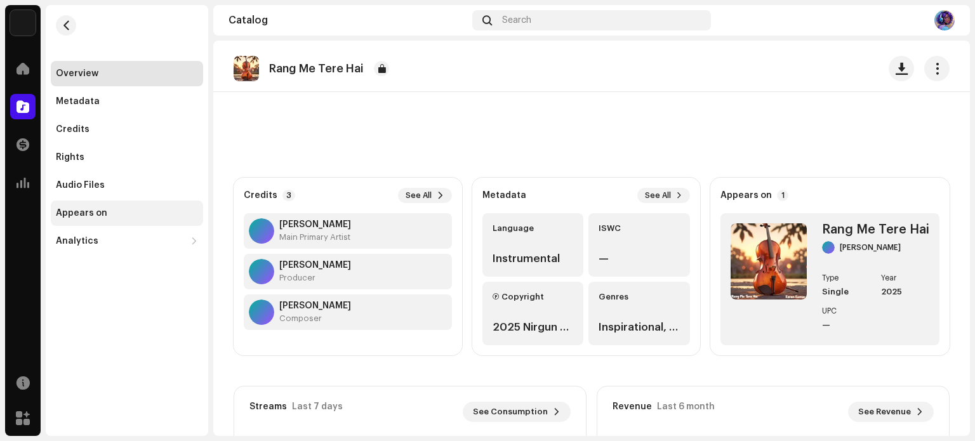
scroll to position [0, 0]
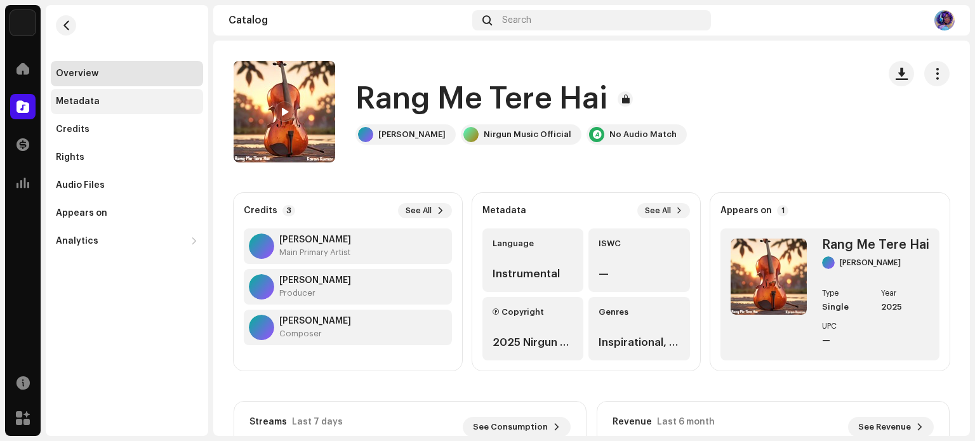
click at [102, 101] on div "Metadata" at bounding box center [127, 101] width 142 height 10
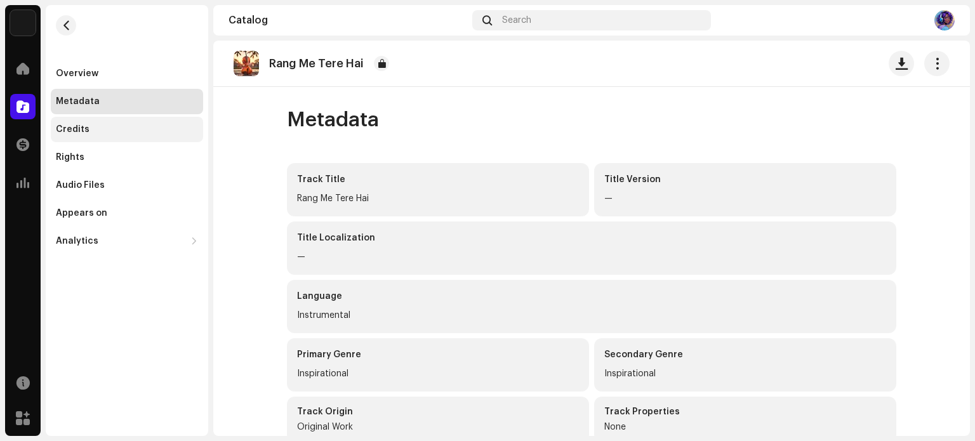
click at [95, 134] on div "Credits" at bounding box center [127, 129] width 142 height 10
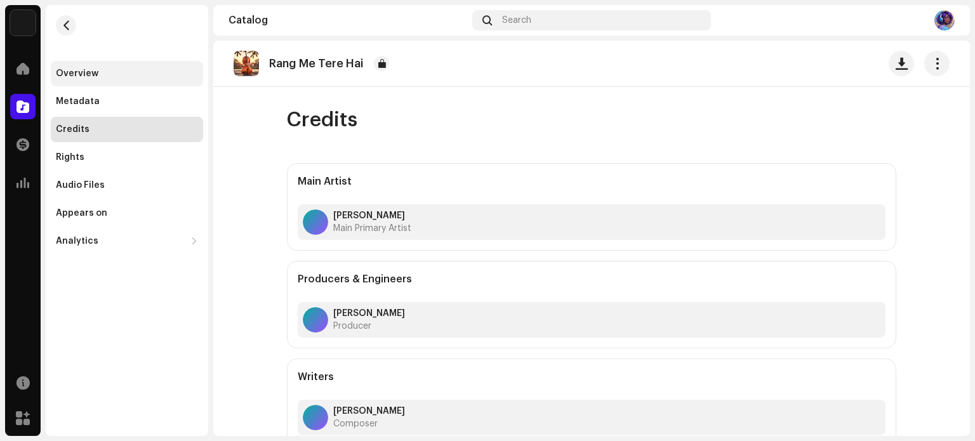
click at [72, 66] on div "Overview" at bounding box center [127, 73] width 152 height 25
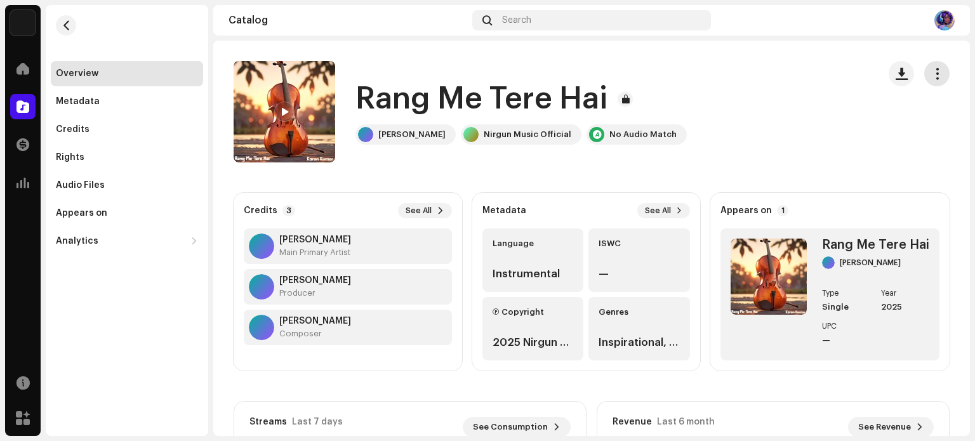
click at [934, 69] on span "button" at bounding box center [937, 74] width 12 height 10
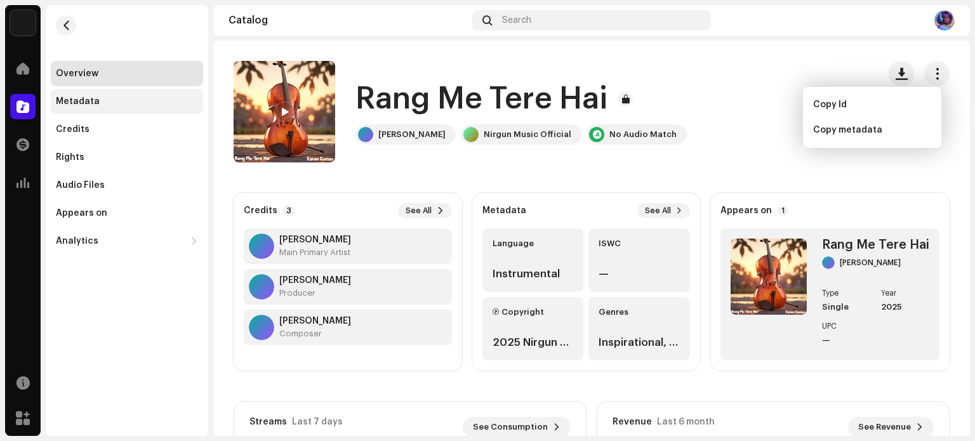
click at [81, 93] on div "Metadata" at bounding box center [127, 101] width 152 height 25
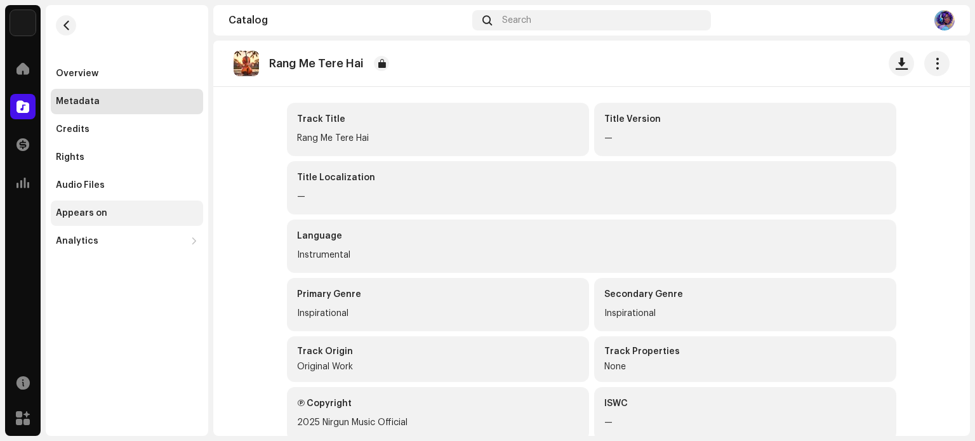
scroll to position [9, 0]
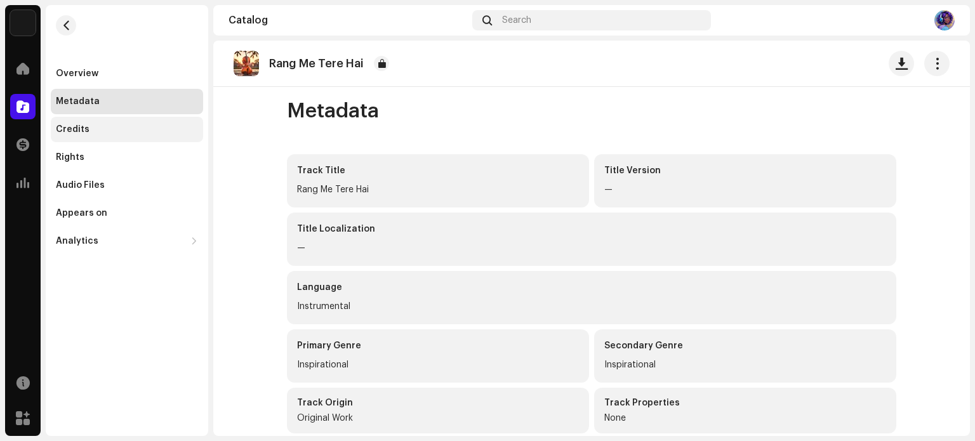
click at [74, 124] on div "Credits" at bounding box center [127, 129] width 152 height 25
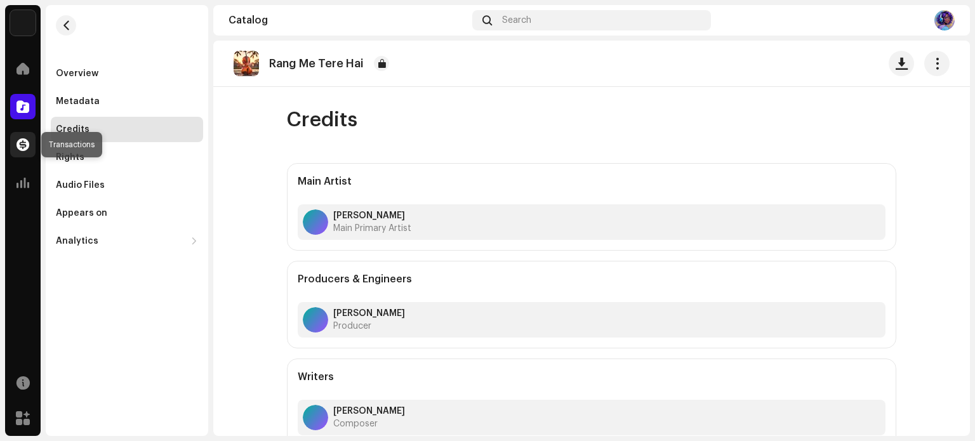
click at [20, 142] on span at bounding box center [23, 145] width 13 height 10
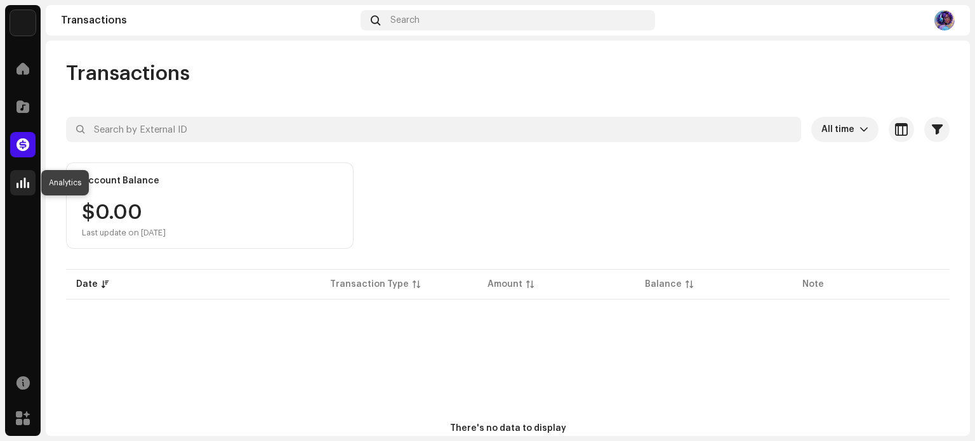
click at [23, 178] on span at bounding box center [23, 183] width 13 height 10
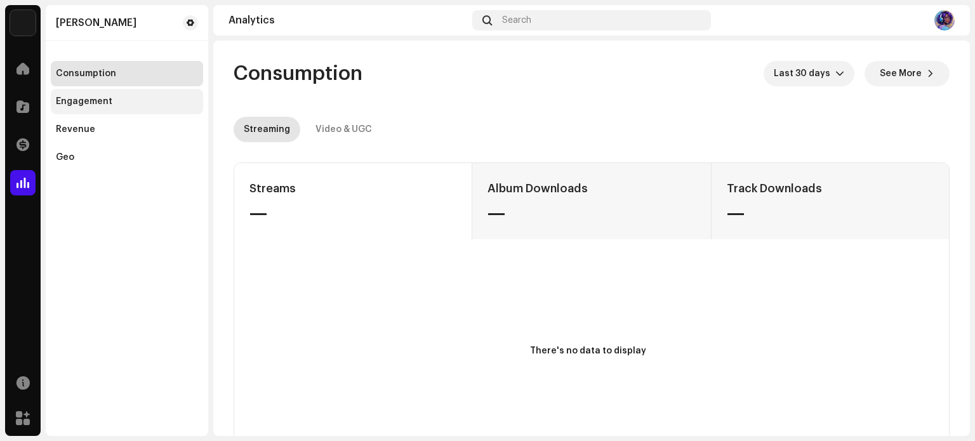
click at [117, 105] on div "Engagement" at bounding box center [127, 101] width 142 height 10
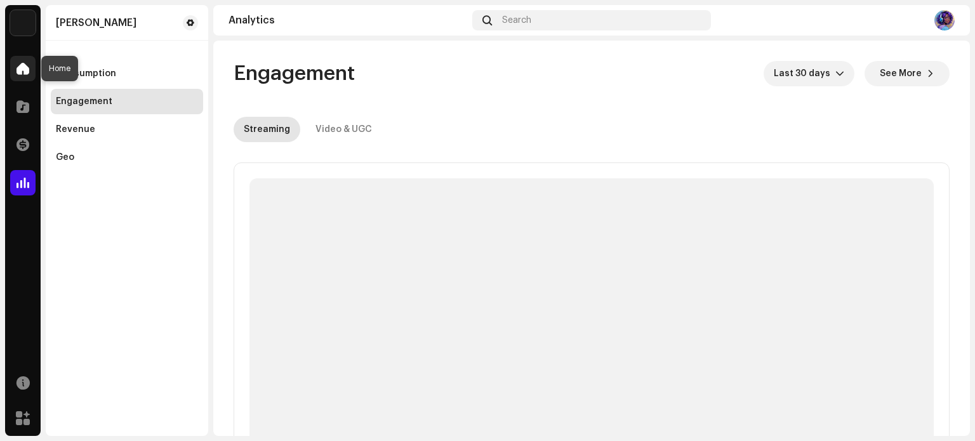
click at [23, 72] on span at bounding box center [23, 68] width 13 height 10
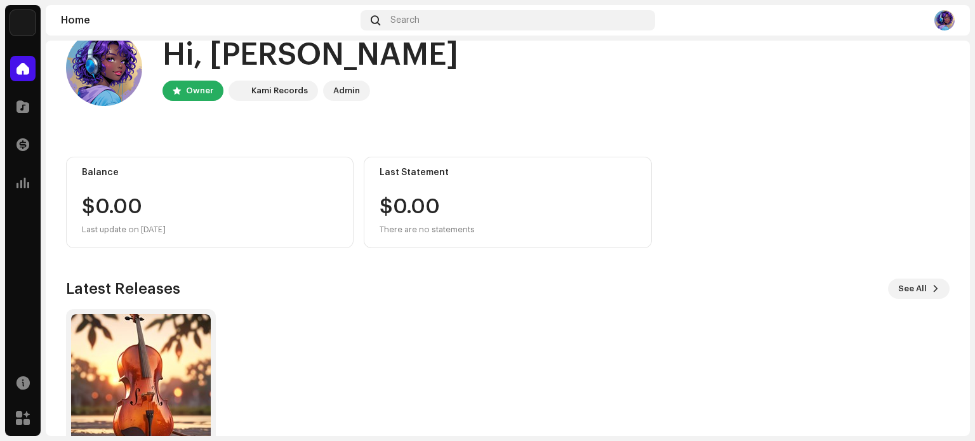
scroll to position [107, 0]
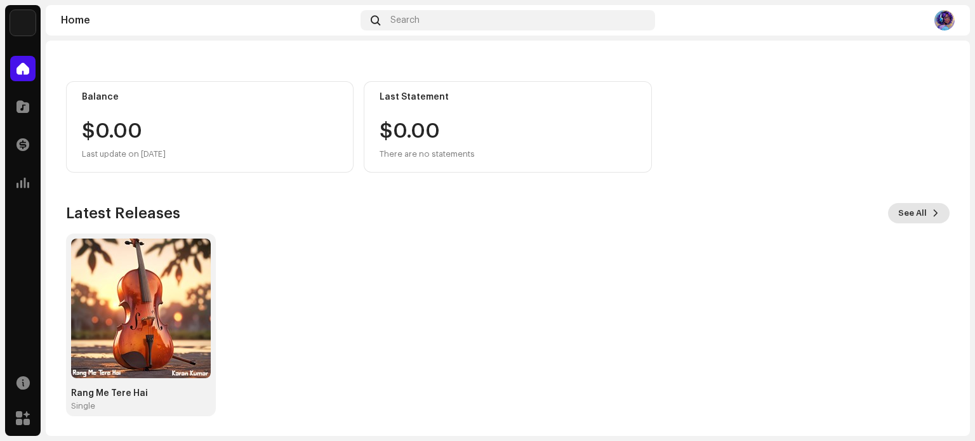
click at [932, 211] on span at bounding box center [936, 213] width 8 height 10
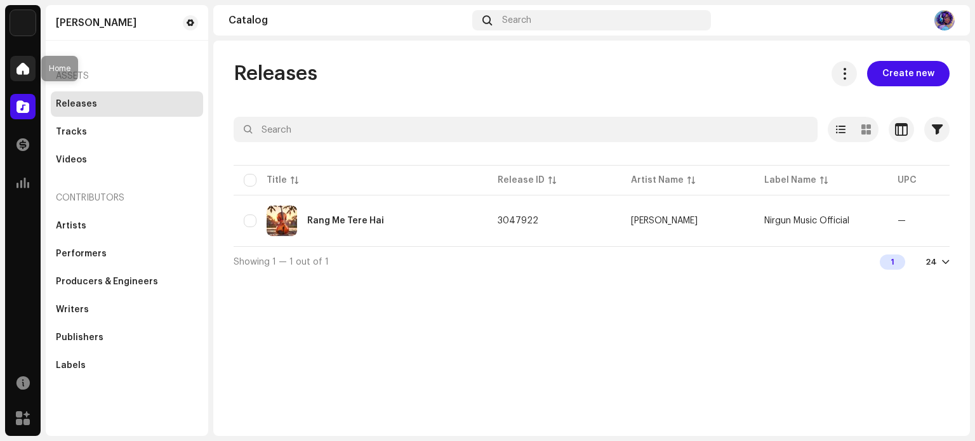
click at [19, 63] on span at bounding box center [23, 68] width 13 height 10
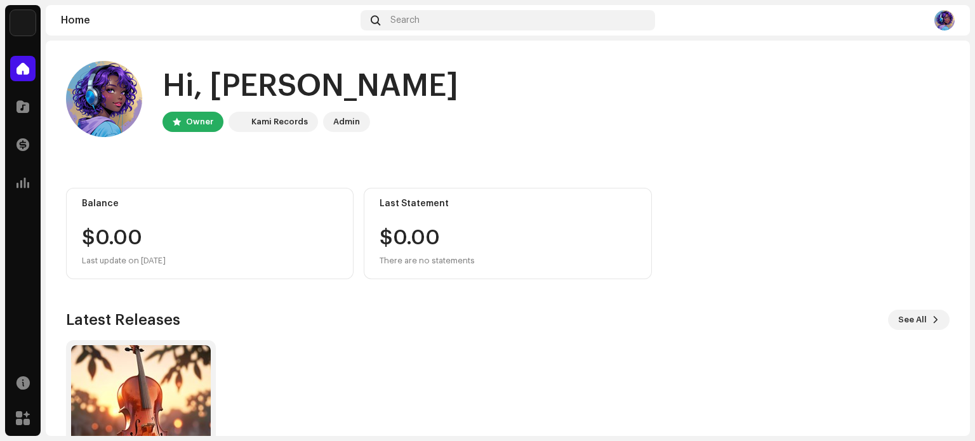
click at [947, 23] on img at bounding box center [945, 20] width 20 height 20
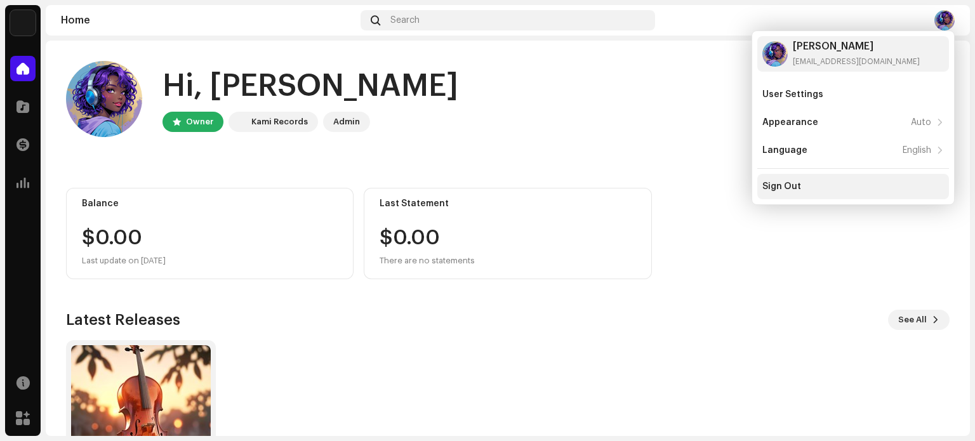
click at [800, 187] on div "Sign Out" at bounding box center [853, 187] width 182 height 10
